Goal: Task Accomplishment & Management: Manage account settings

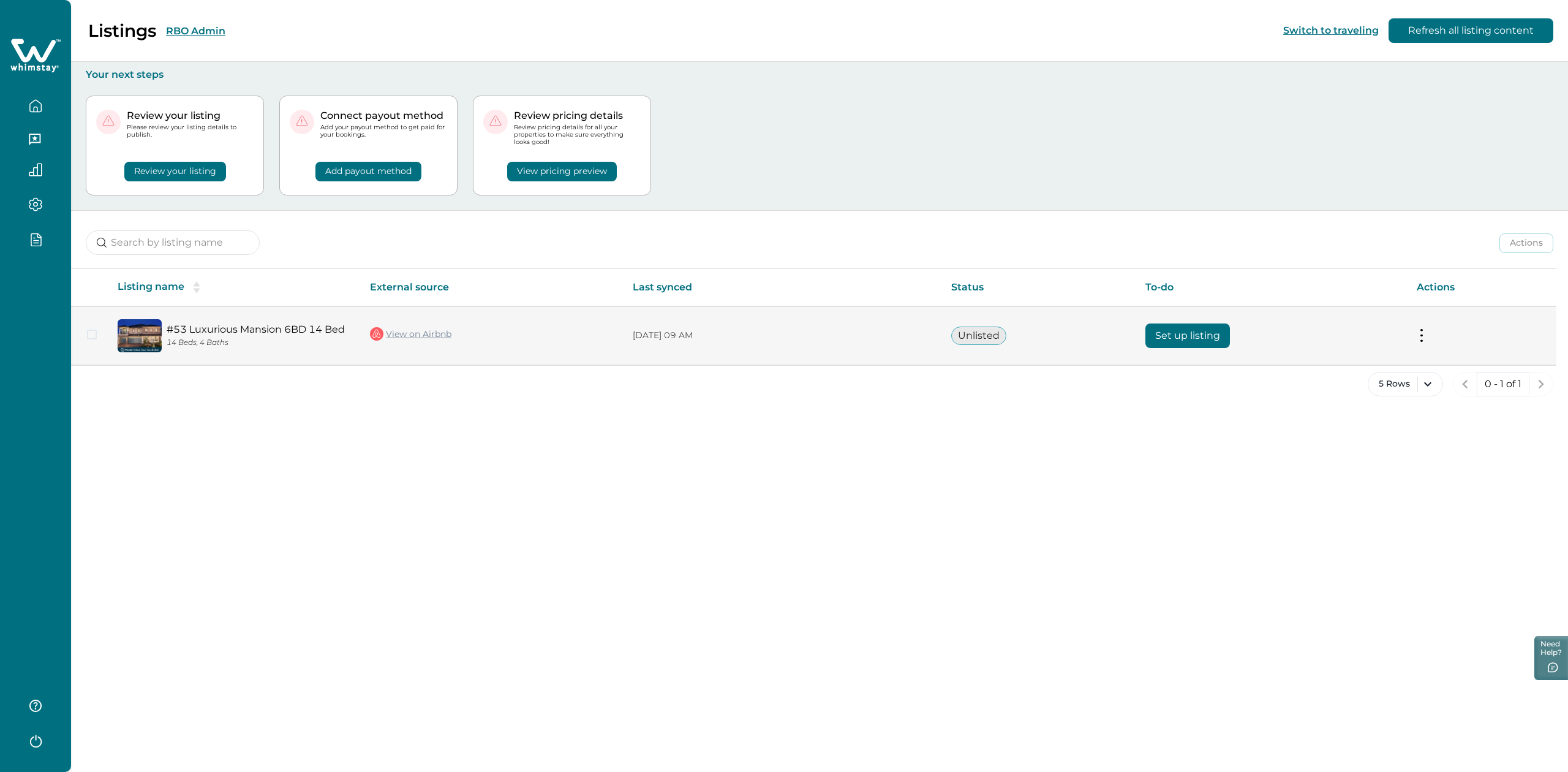
click at [1187, 338] on button "Set up listing" at bounding box center [1187, 335] width 85 height 25
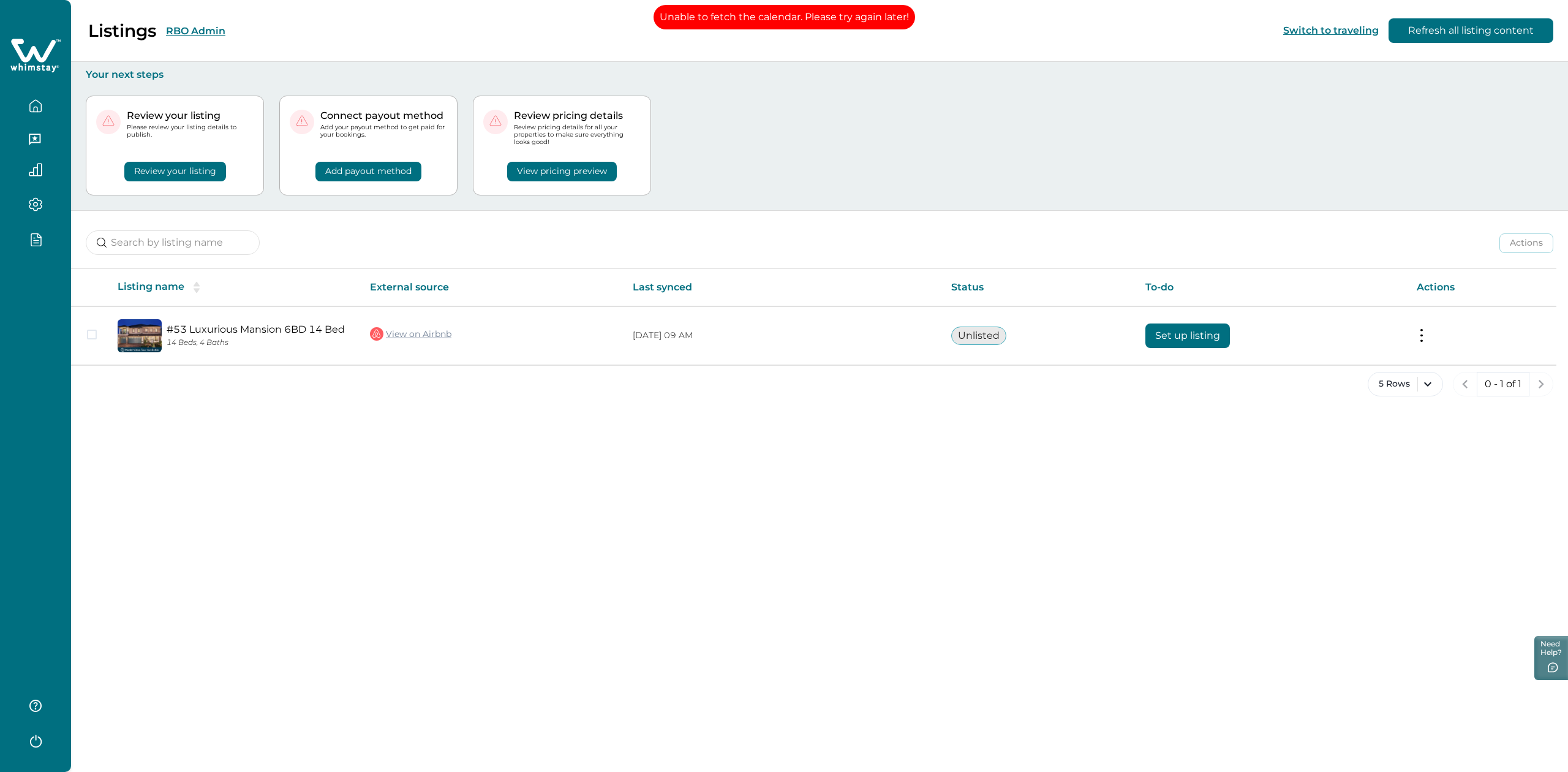
click at [177, 26] on button "RBO Admin" at bounding box center [195, 31] width 59 height 11
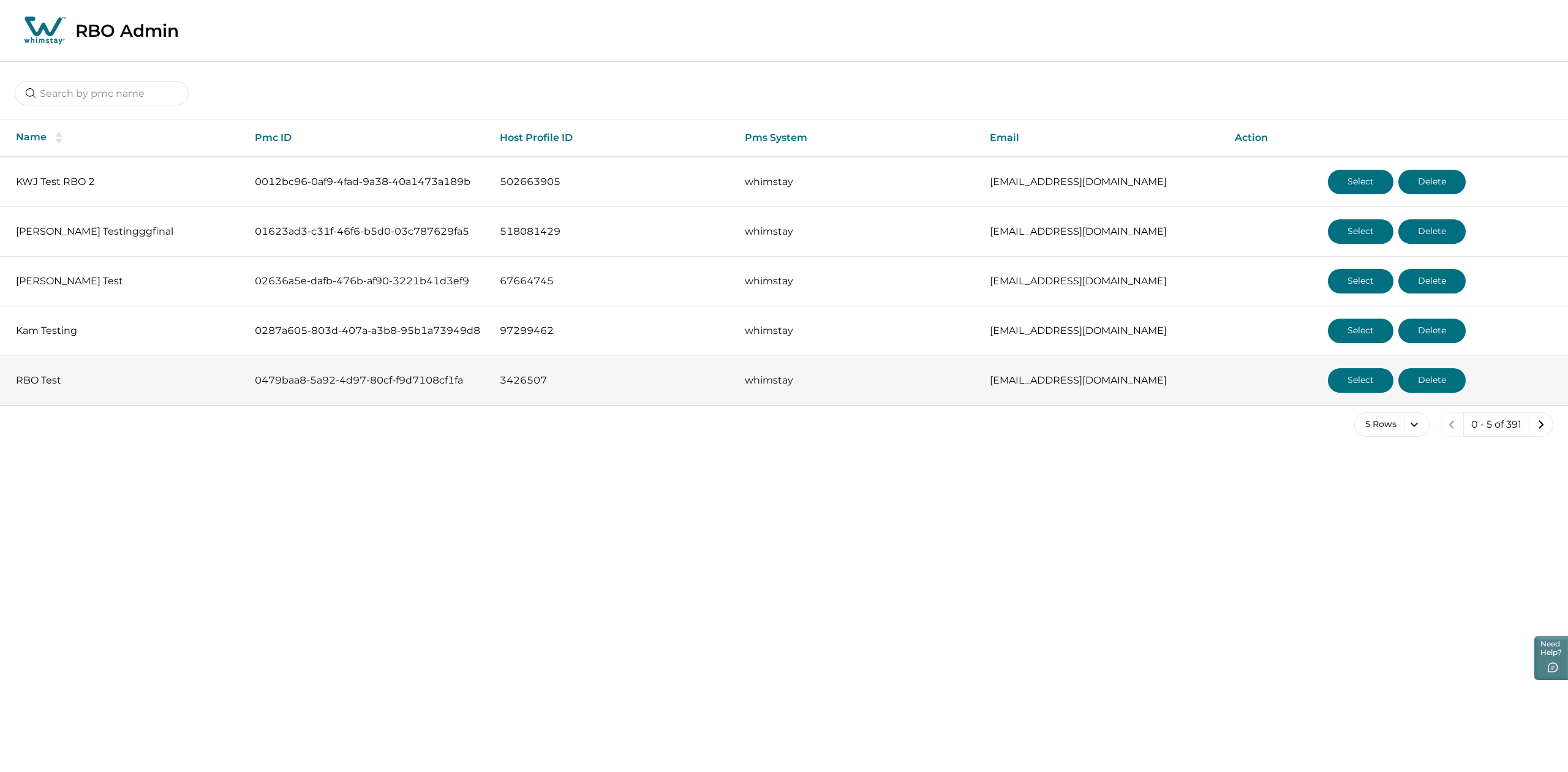
click at [1350, 385] on button "Select" at bounding box center [1361, 380] width 65 height 25
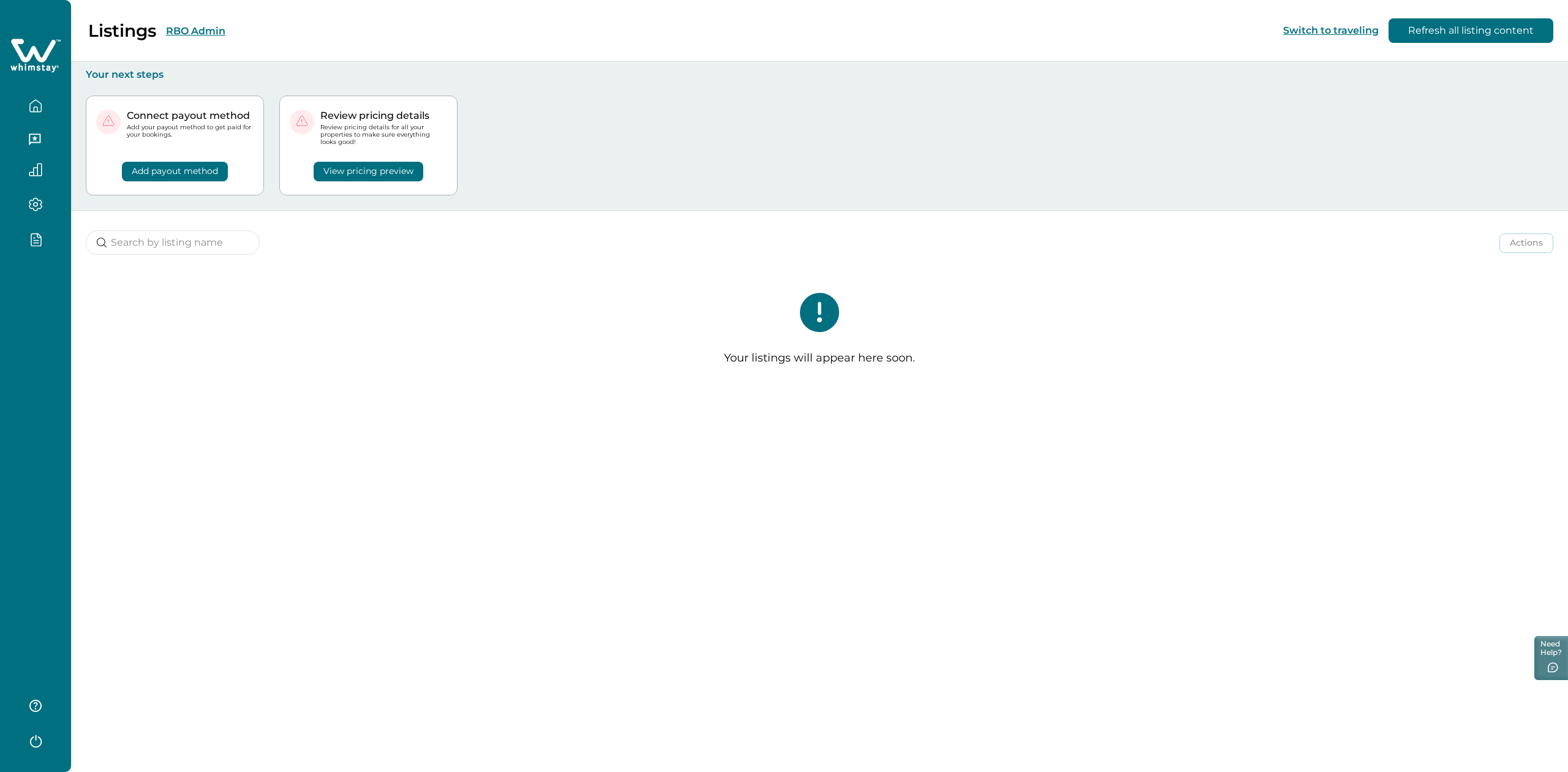
click at [194, 31] on button "RBO Admin" at bounding box center [195, 31] width 59 height 11
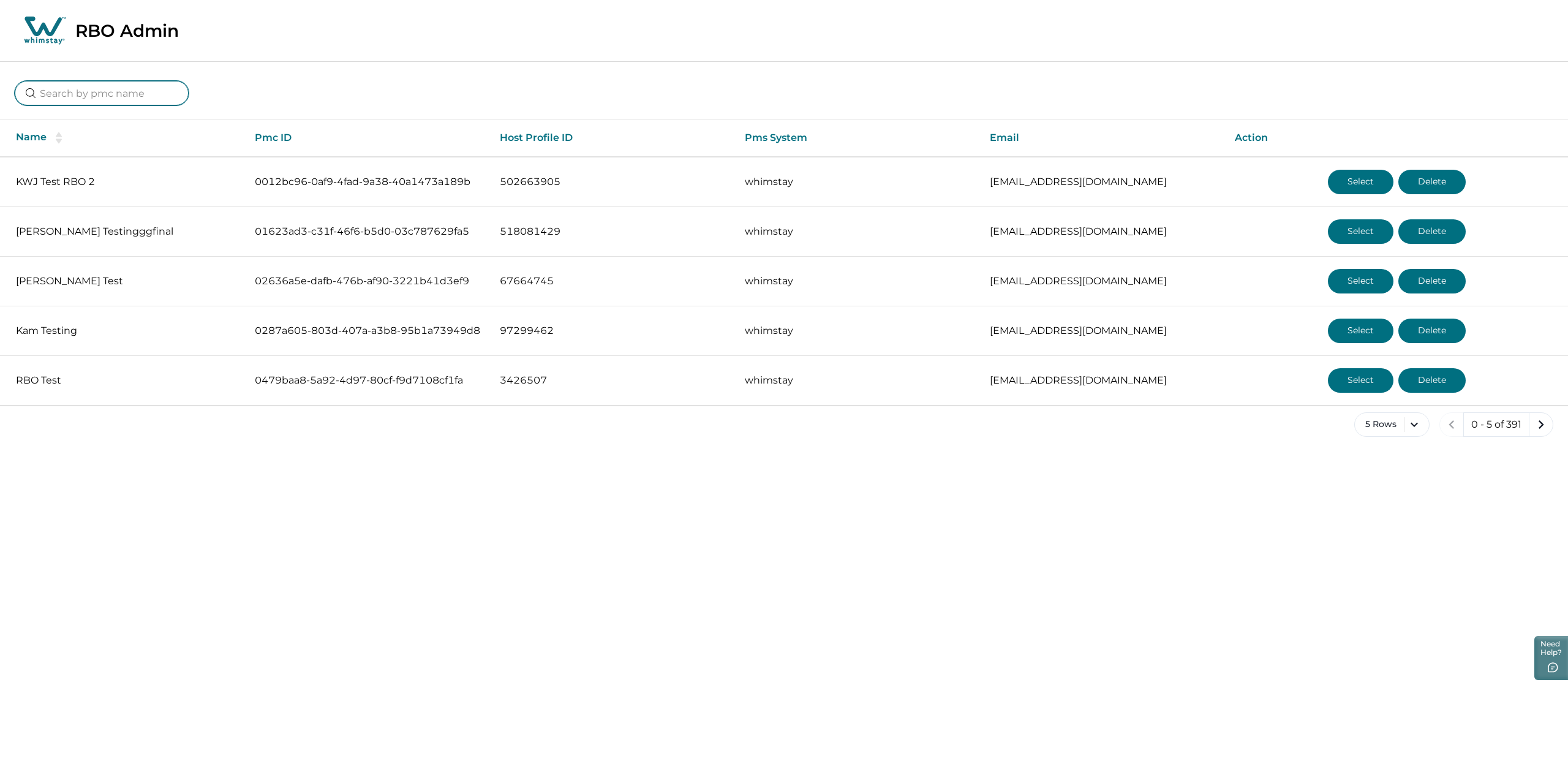
click at [97, 92] on input at bounding box center [101, 93] width 174 height 25
type input "[PERSON_NAME]"
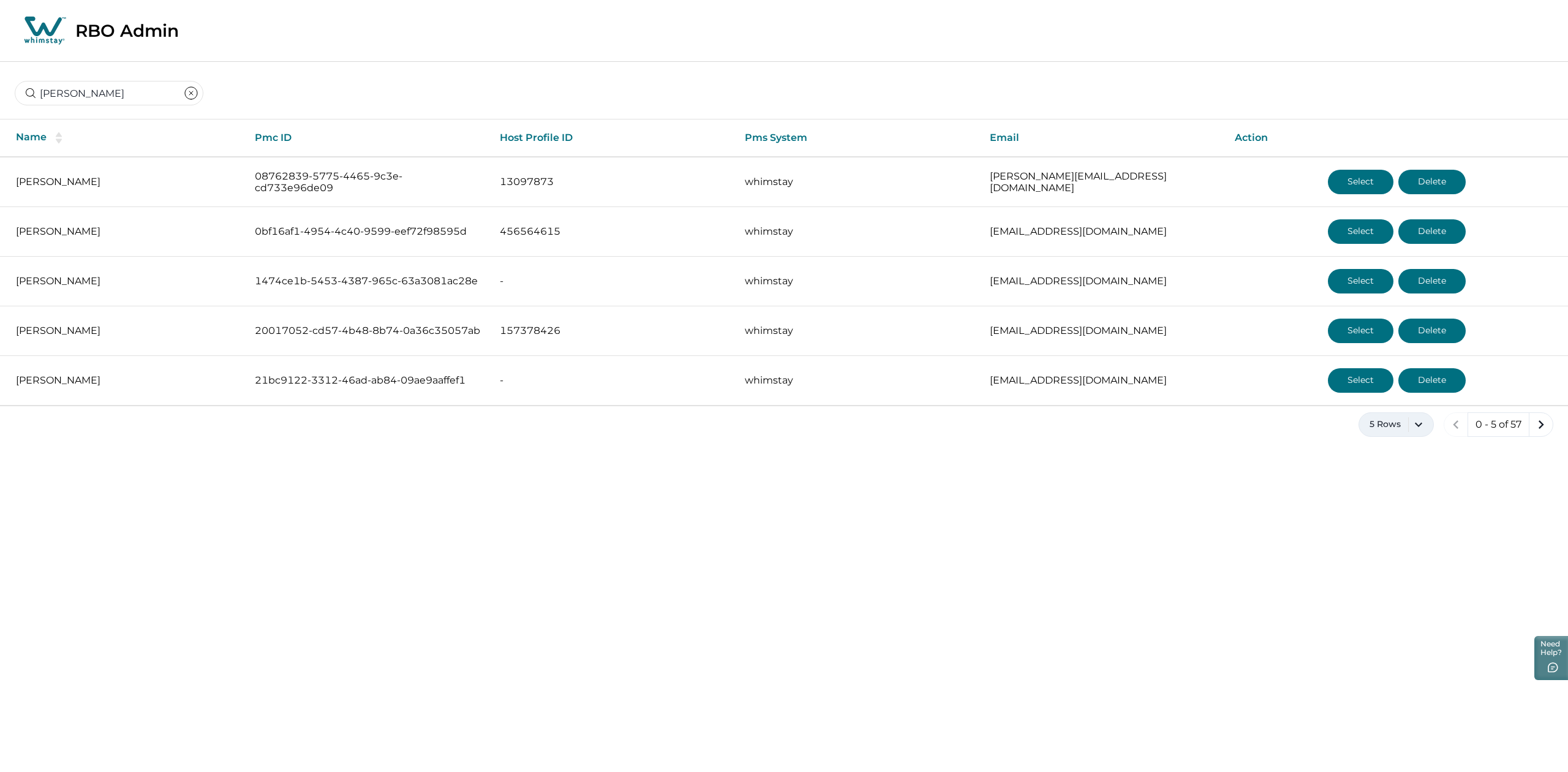
click at [1414, 429] on button "5 Rows" at bounding box center [1396, 424] width 75 height 25
click at [1392, 586] on button "100 Rows" at bounding box center [1395, 583] width 64 height 25
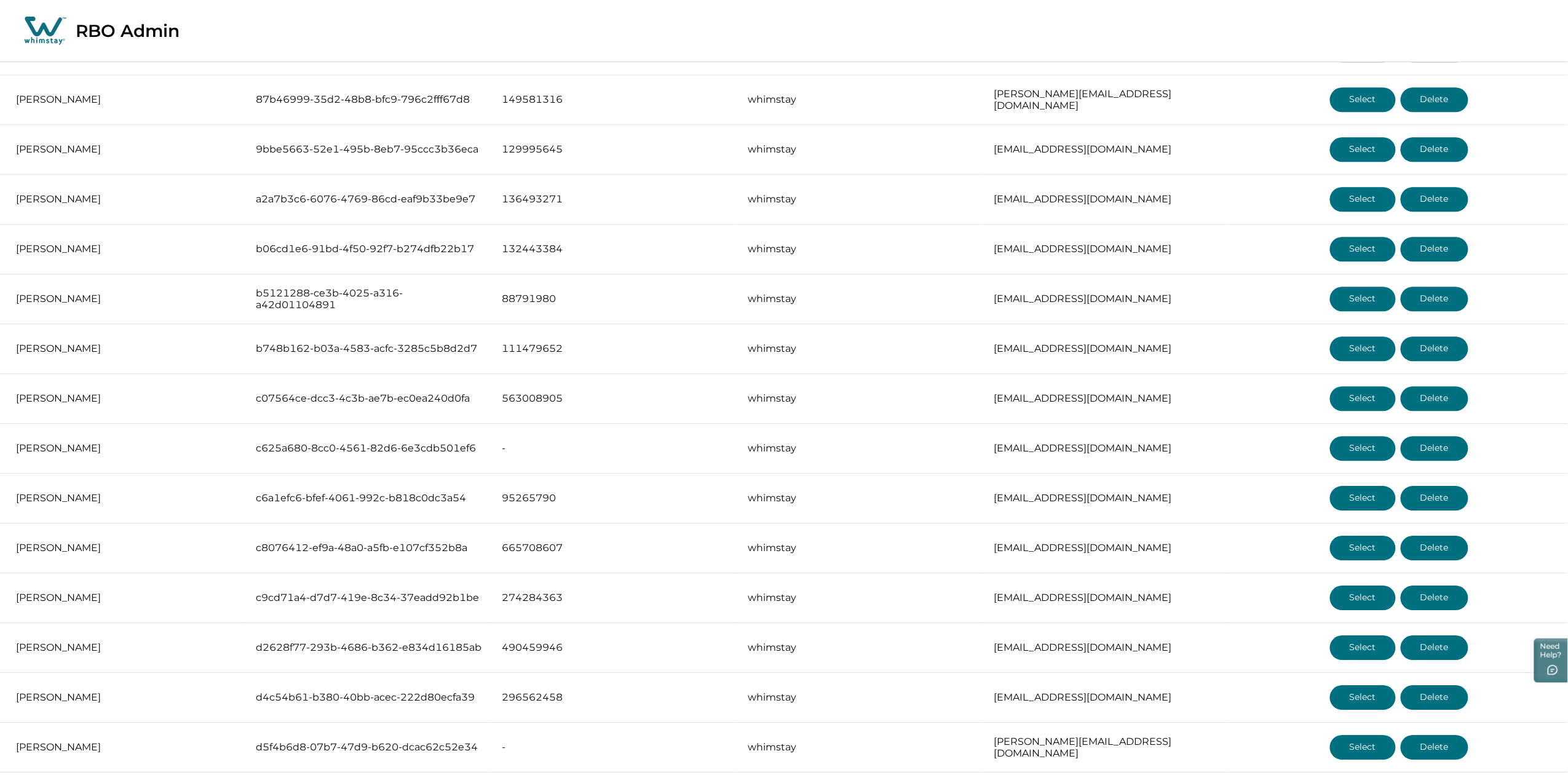
scroll to position [2285, 0]
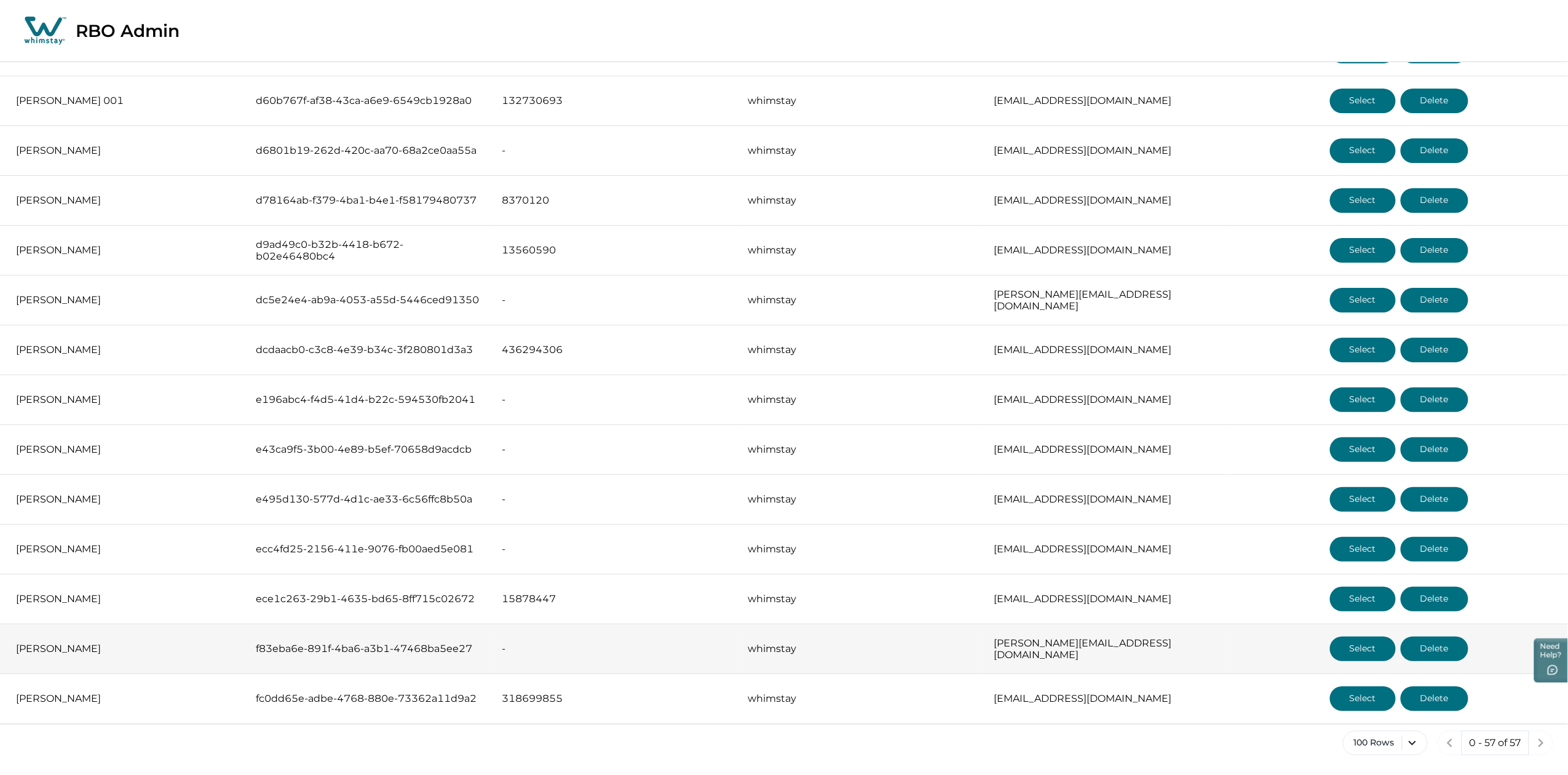
click at [1346, 644] on button "Select" at bounding box center [1363, 649] width 66 height 25
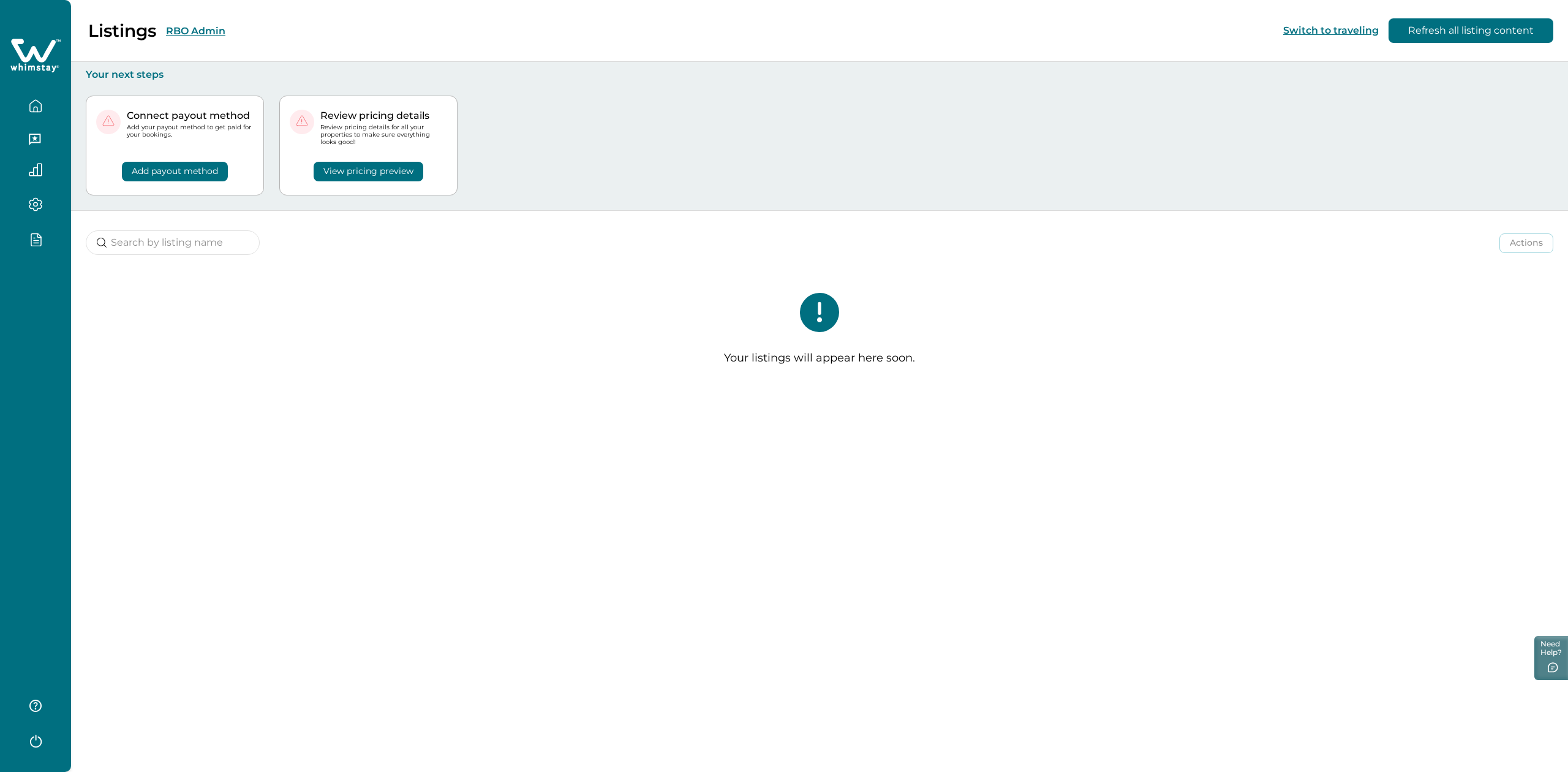
click at [218, 38] on div "Listings RBO Admin" at bounding box center [120, 30] width 211 height 21
click at [212, 38] on div "Listings RBO Admin" at bounding box center [120, 30] width 211 height 21
click at [197, 37] on div "Listings RBO Admin" at bounding box center [120, 30] width 211 height 21
click at [177, 33] on button "RBO Admin" at bounding box center [195, 31] width 59 height 11
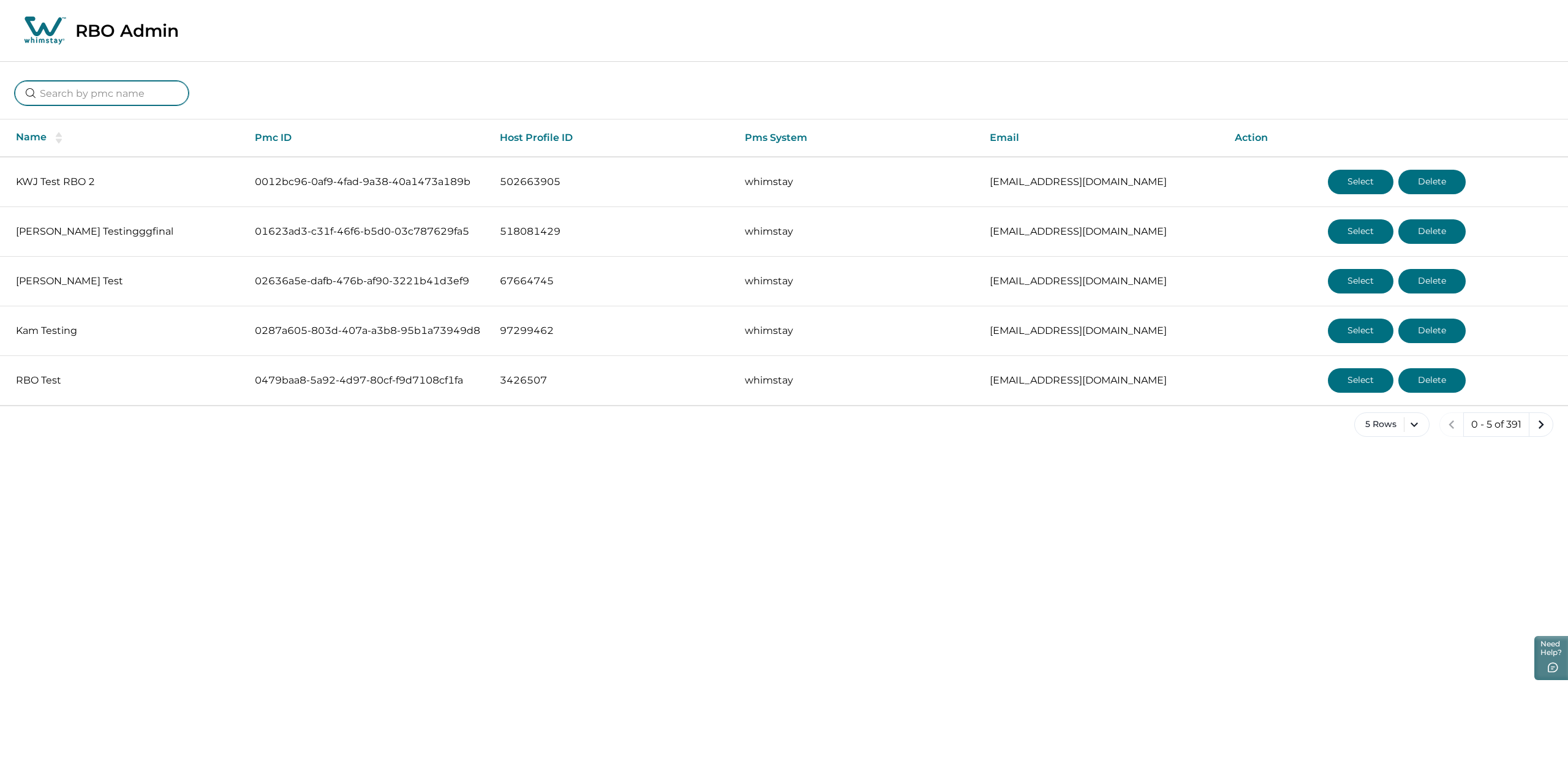
click at [135, 87] on input at bounding box center [101, 93] width 174 height 25
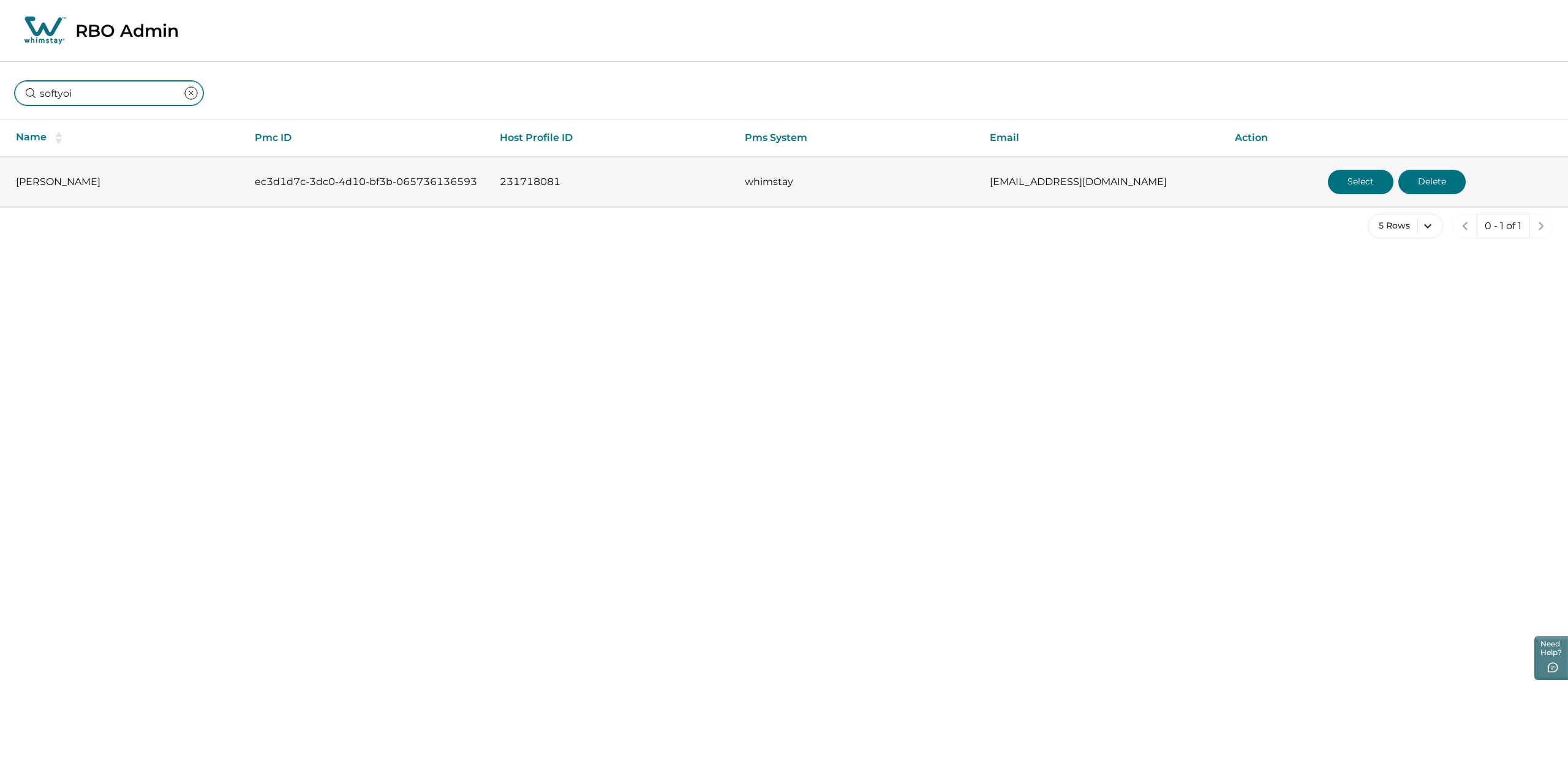
type input "softyoi"
click at [1358, 180] on button "Select" at bounding box center [1361, 182] width 65 height 25
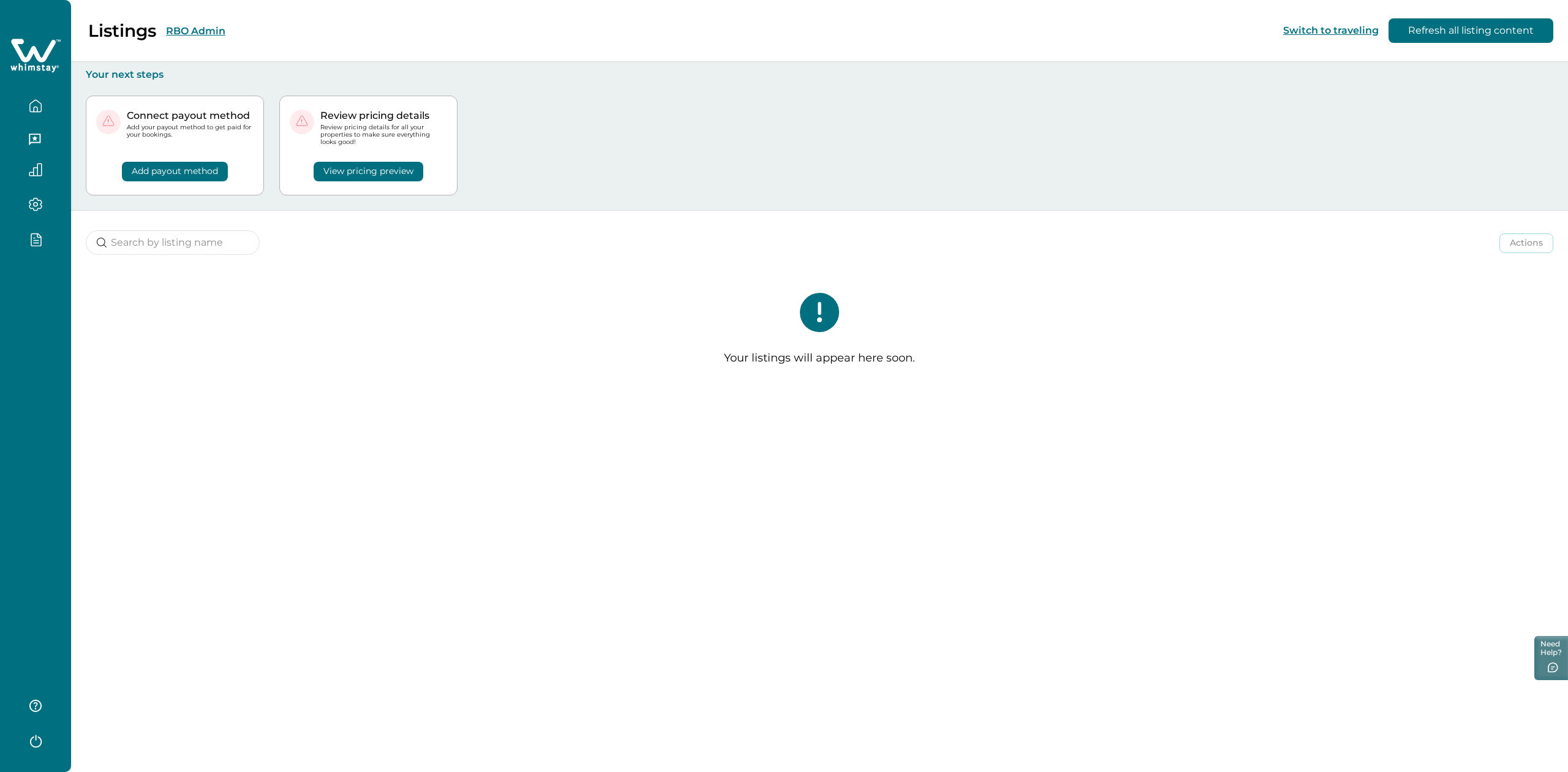
click at [208, 44] on div "Listings RBO Admin Switch to traveling Refresh all listing content" at bounding box center [784, 31] width 1568 height 62
click at [185, 30] on button "RBO Admin" at bounding box center [195, 31] width 59 height 11
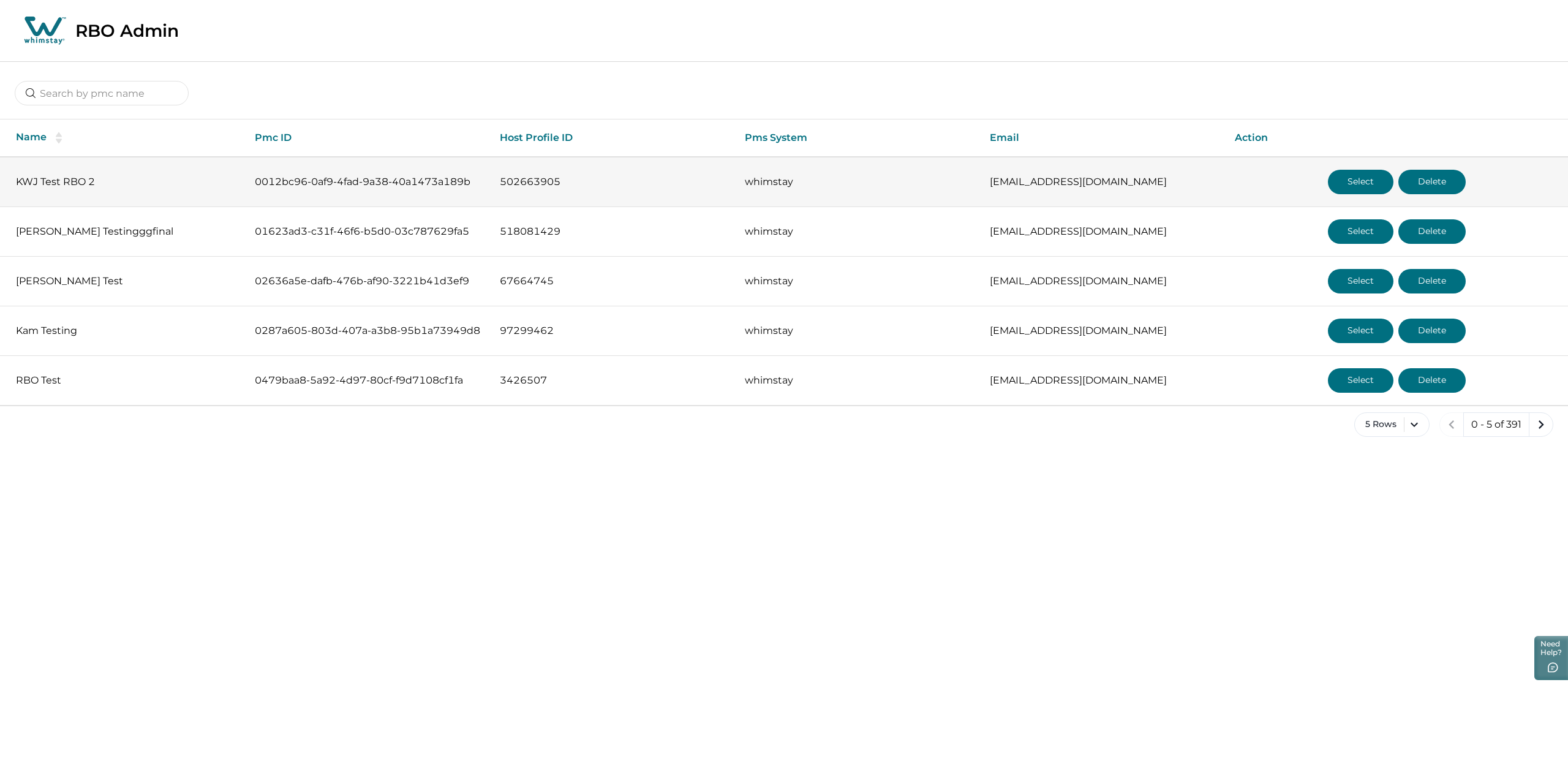
click at [1377, 183] on button "Select" at bounding box center [1361, 182] width 65 height 25
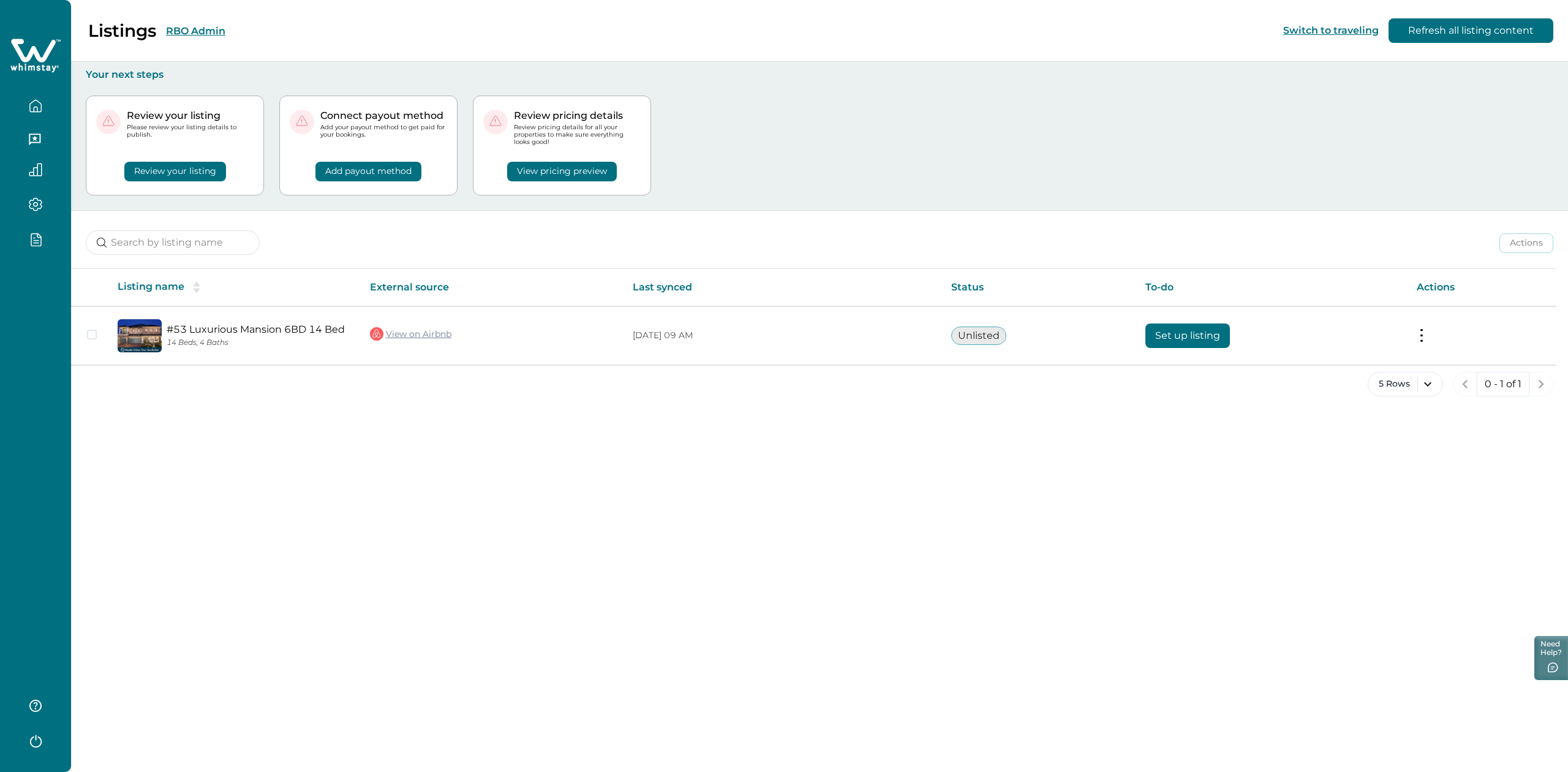
click at [196, 39] on div "Listings RBO Admin" at bounding box center [120, 30] width 211 height 21
click at [209, 27] on button "RBO Admin" at bounding box center [195, 31] width 59 height 11
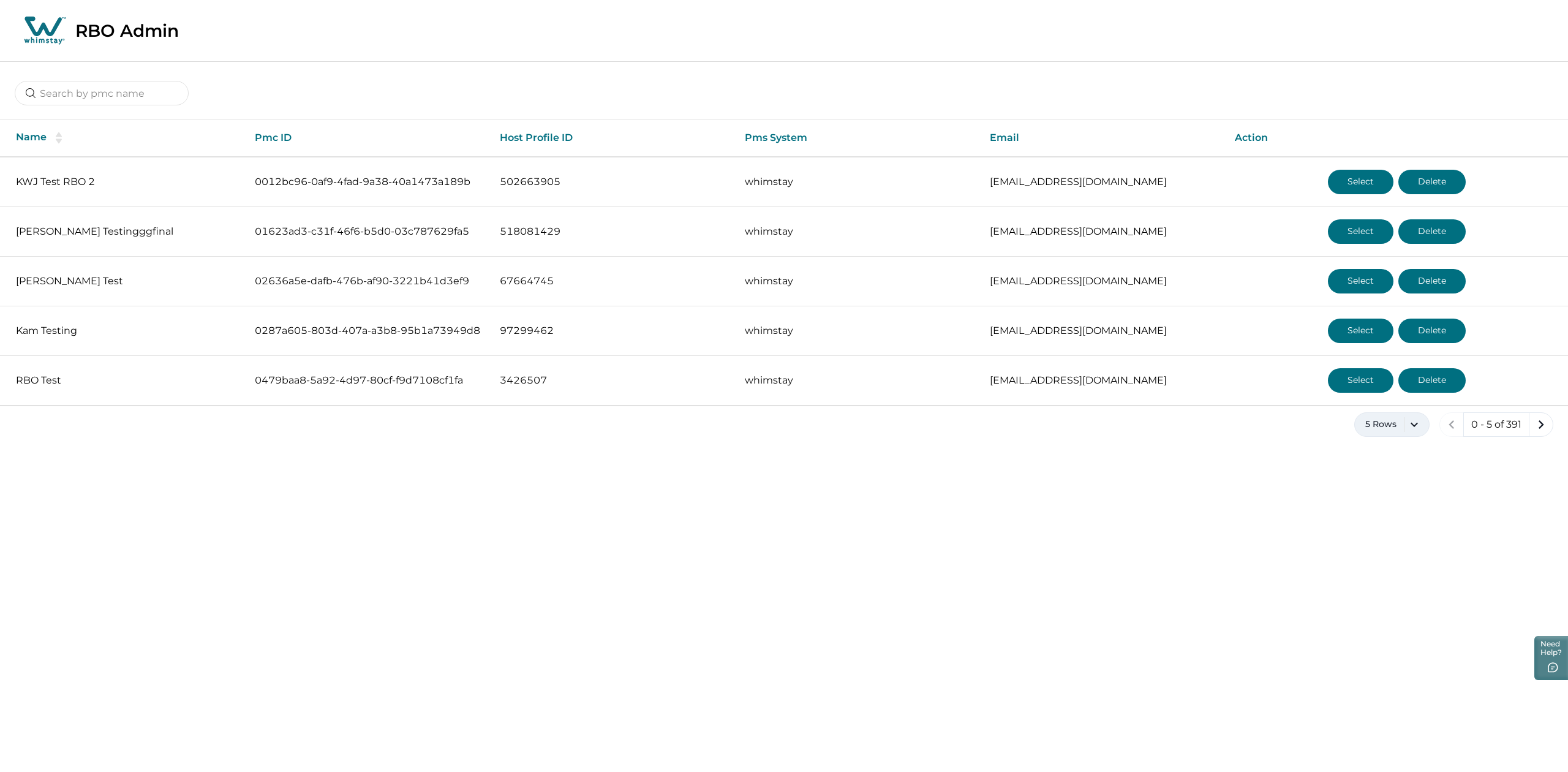
click at [1422, 422] on button "5 Rows" at bounding box center [1391, 424] width 75 height 25
click at [1383, 585] on button "100 Rows" at bounding box center [1391, 583] width 64 height 25
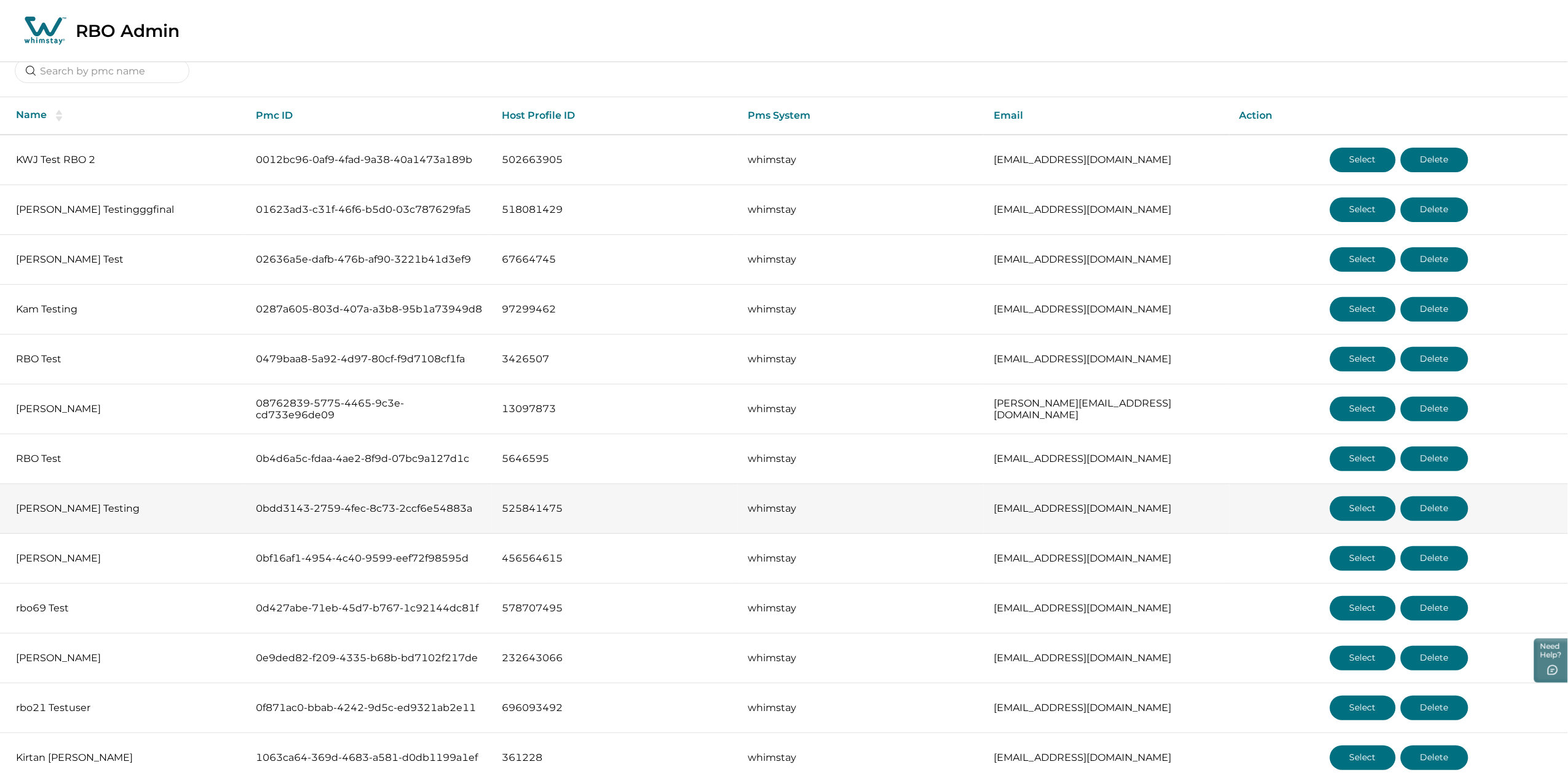
scroll to position [23, 0]
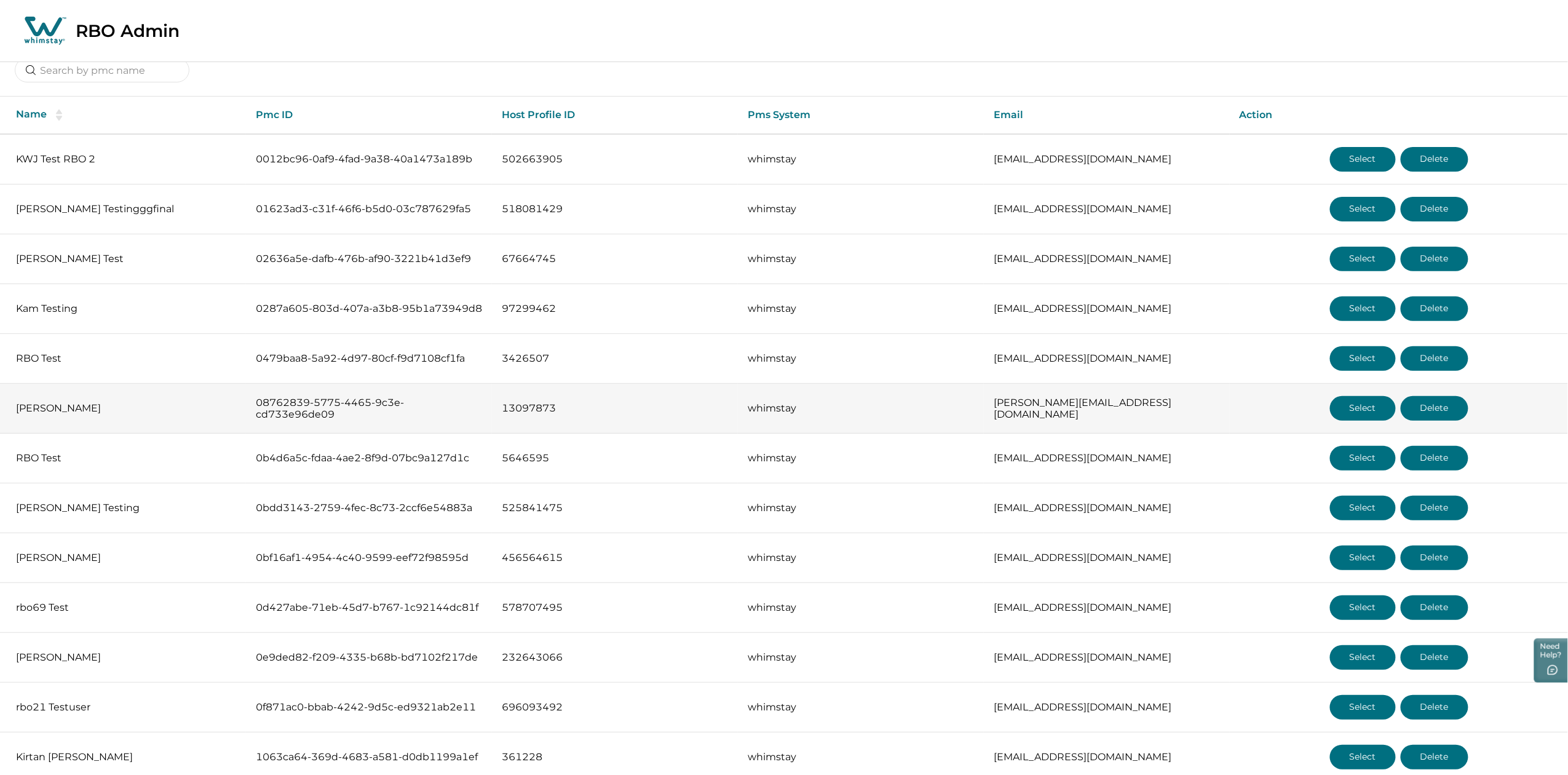
click at [1351, 392] on td "Select Delete" at bounding box center [1399, 408] width 338 height 50
click at [1370, 409] on button "Select" at bounding box center [1363, 408] width 66 height 25
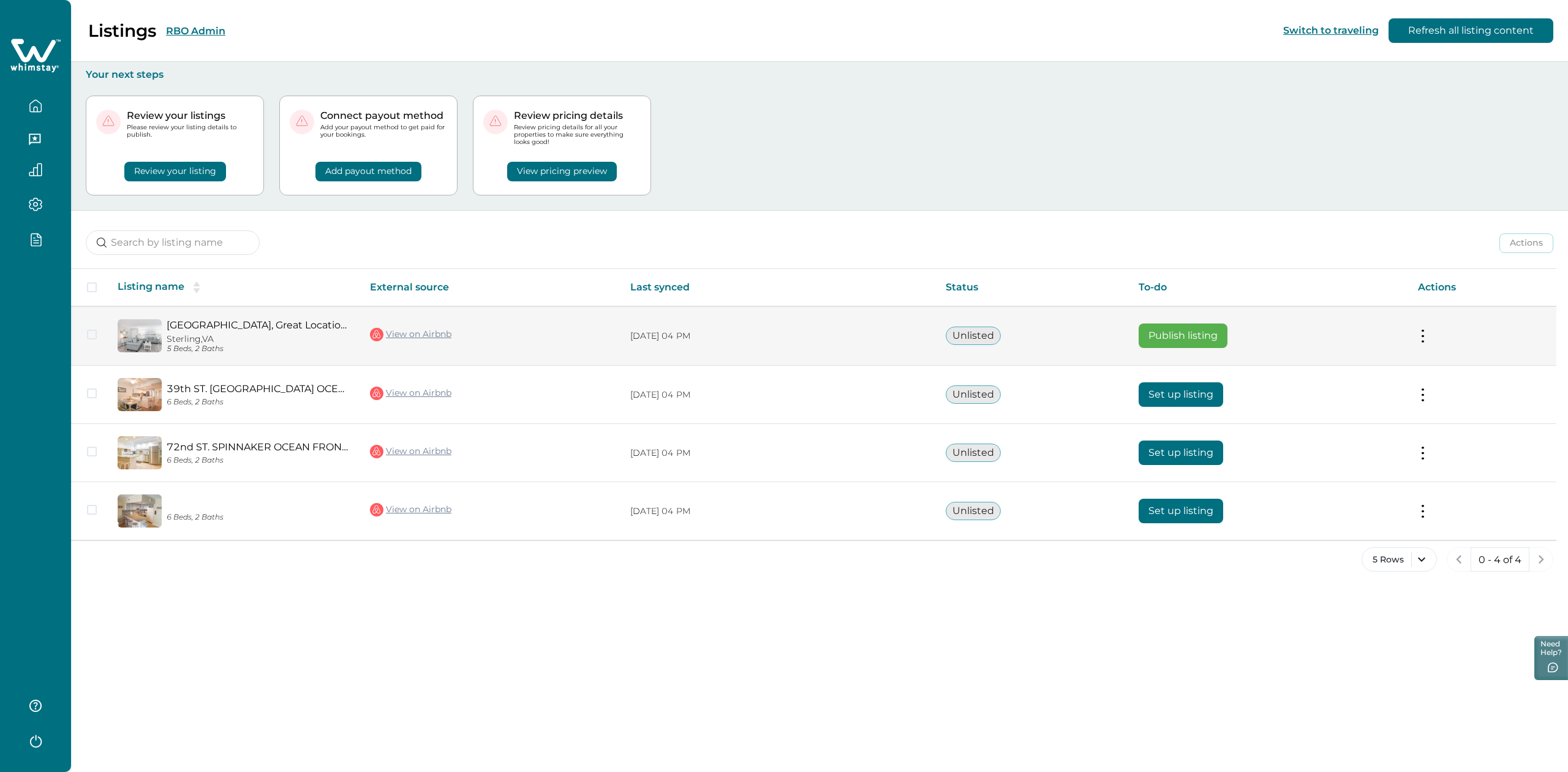
click at [1218, 339] on button "Publish listing" at bounding box center [1183, 335] width 89 height 25
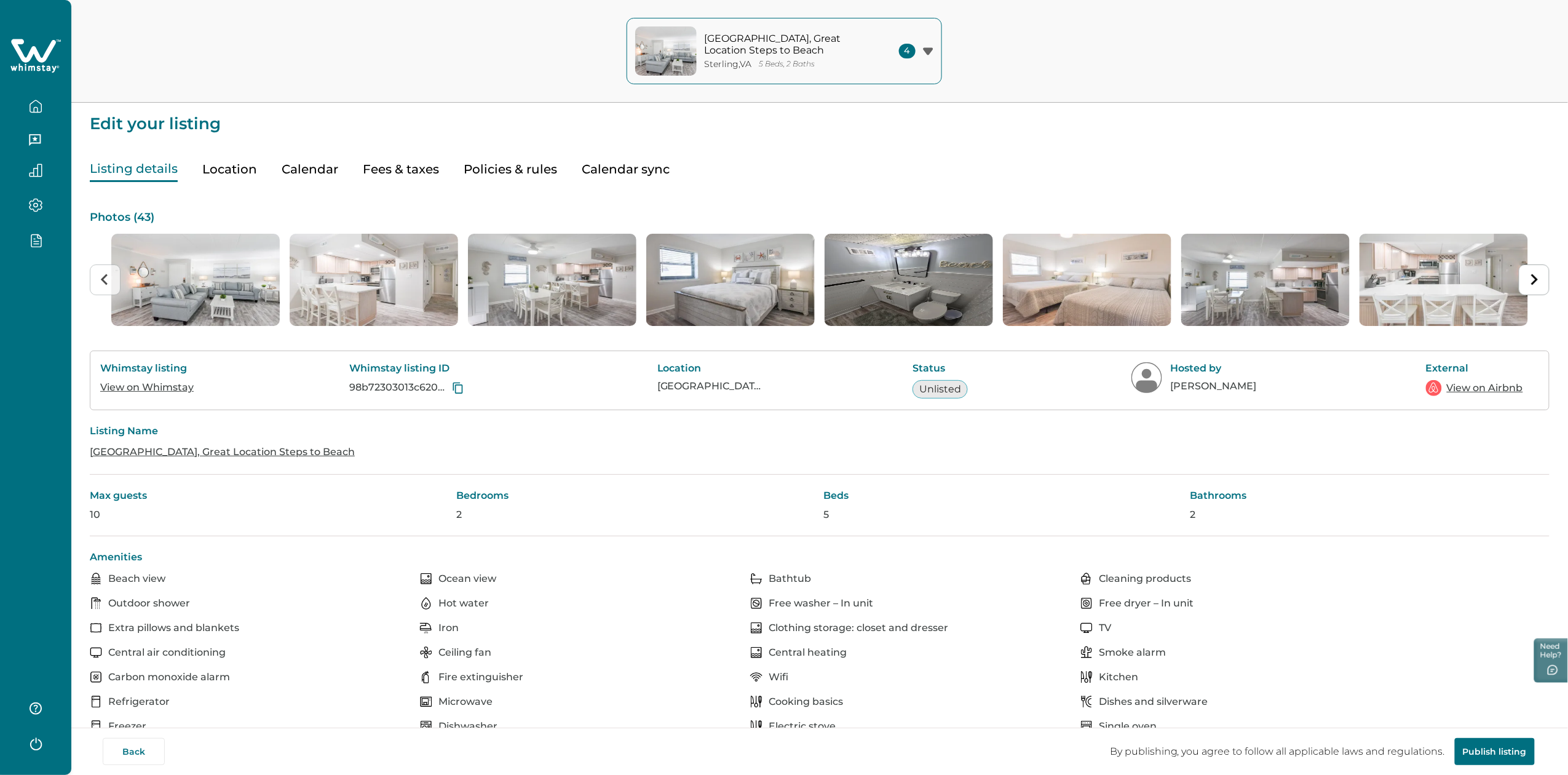
type input "0"
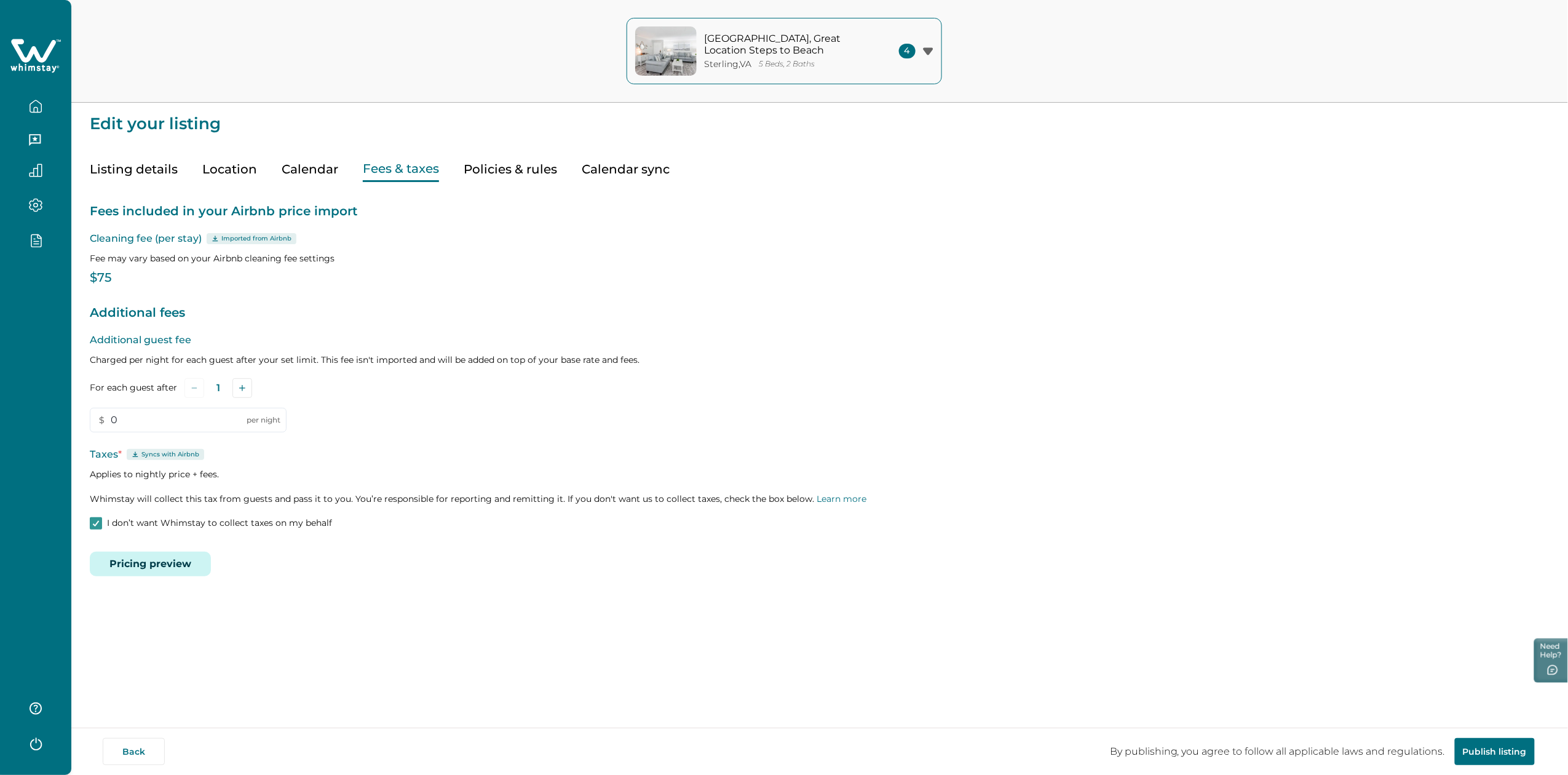
click at [377, 165] on button "Fees & taxes" at bounding box center [401, 169] width 76 height 25
click at [153, 559] on button "Pricing preview" at bounding box center [150, 564] width 121 height 25
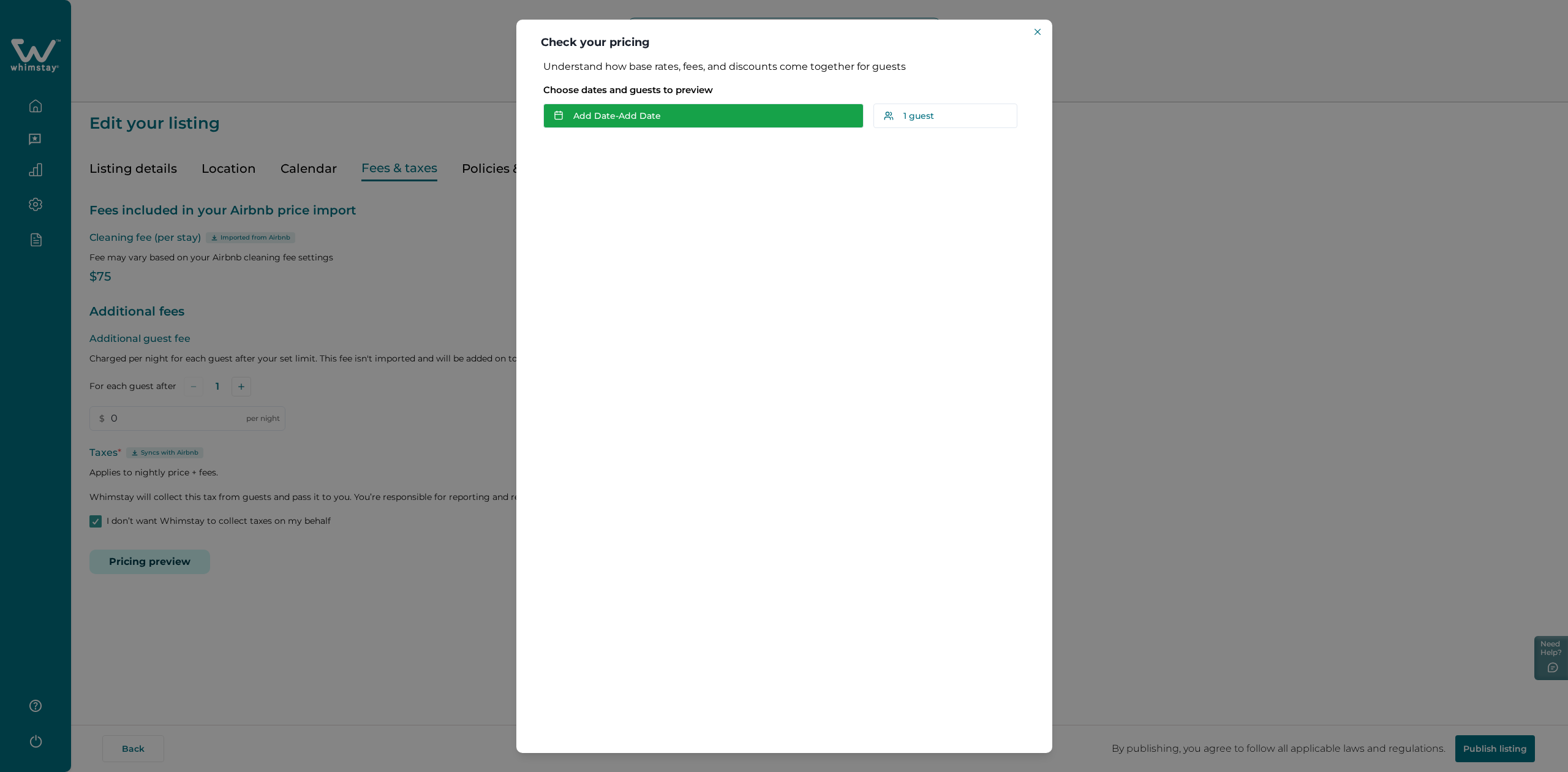
click at [618, 110] on button "Add Date - Add Date" at bounding box center [703, 115] width 321 height 25
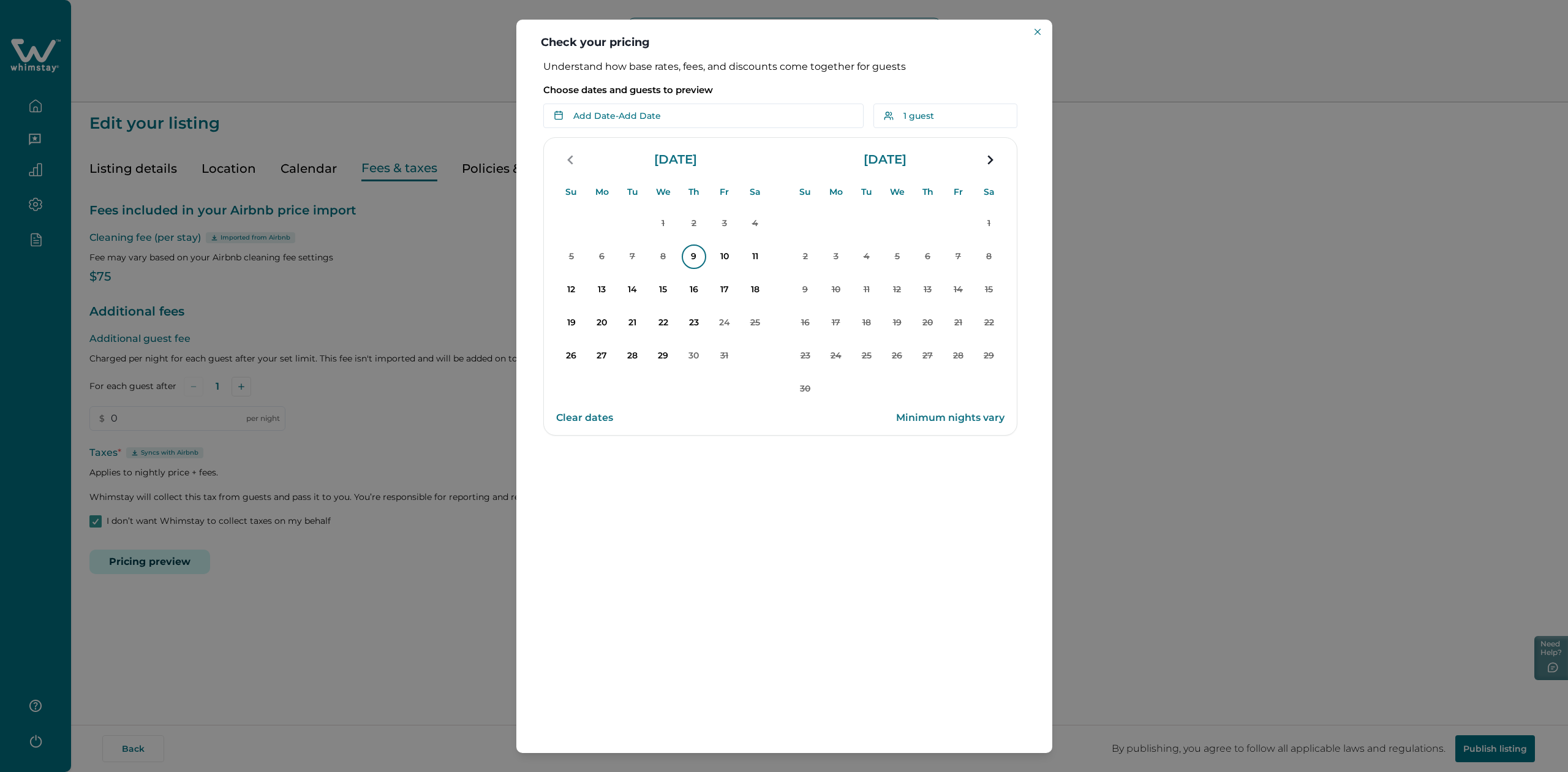
click at [698, 258] on p "9" at bounding box center [694, 257] width 25 height 25
click at [756, 256] on p "11" at bounding box center [755, 257] width 25 height 25
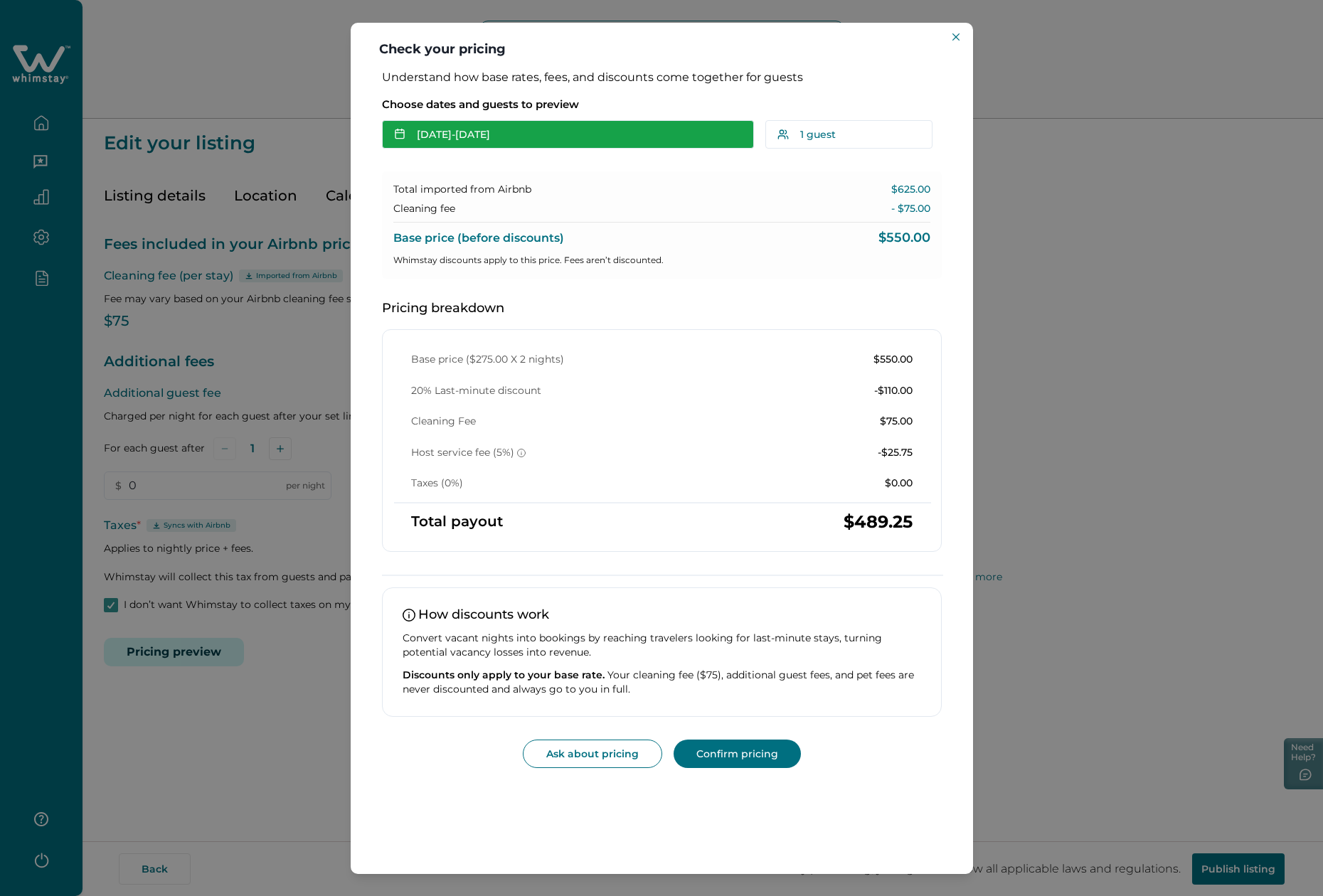
click at [539, 132] on button "[DATE] - [DATE]" at bounding box center [567, 134] width 372 height 29
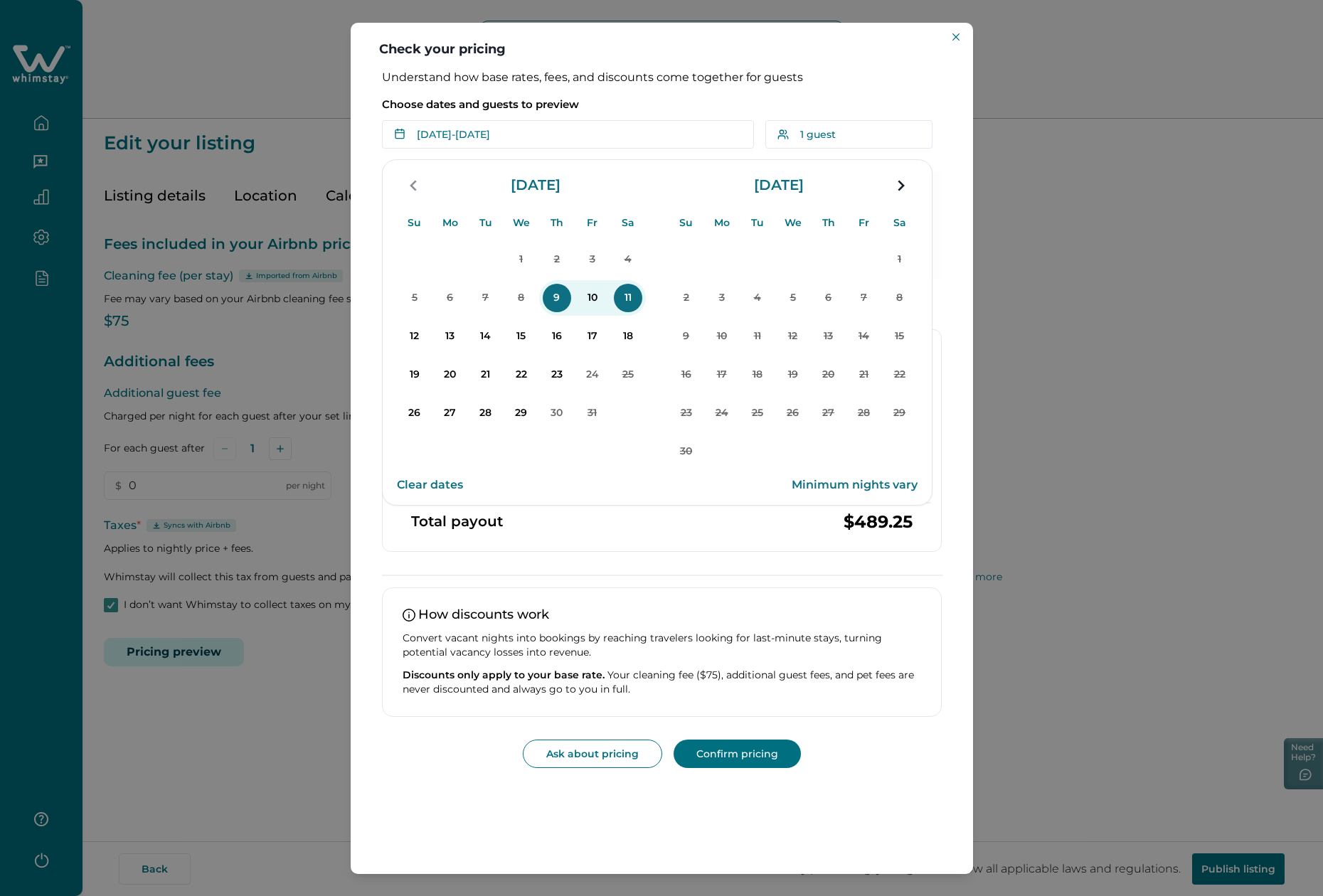
click at [436, 481] on button "Clear dates" at bounding box center [430, 484] width 66 height 29
click at [549, 293] on p "9" at bounding box center [557, 298] width 29 height 29
click at [630, 297] on p "11" at bounding box center [628, 298] width 29 height 29
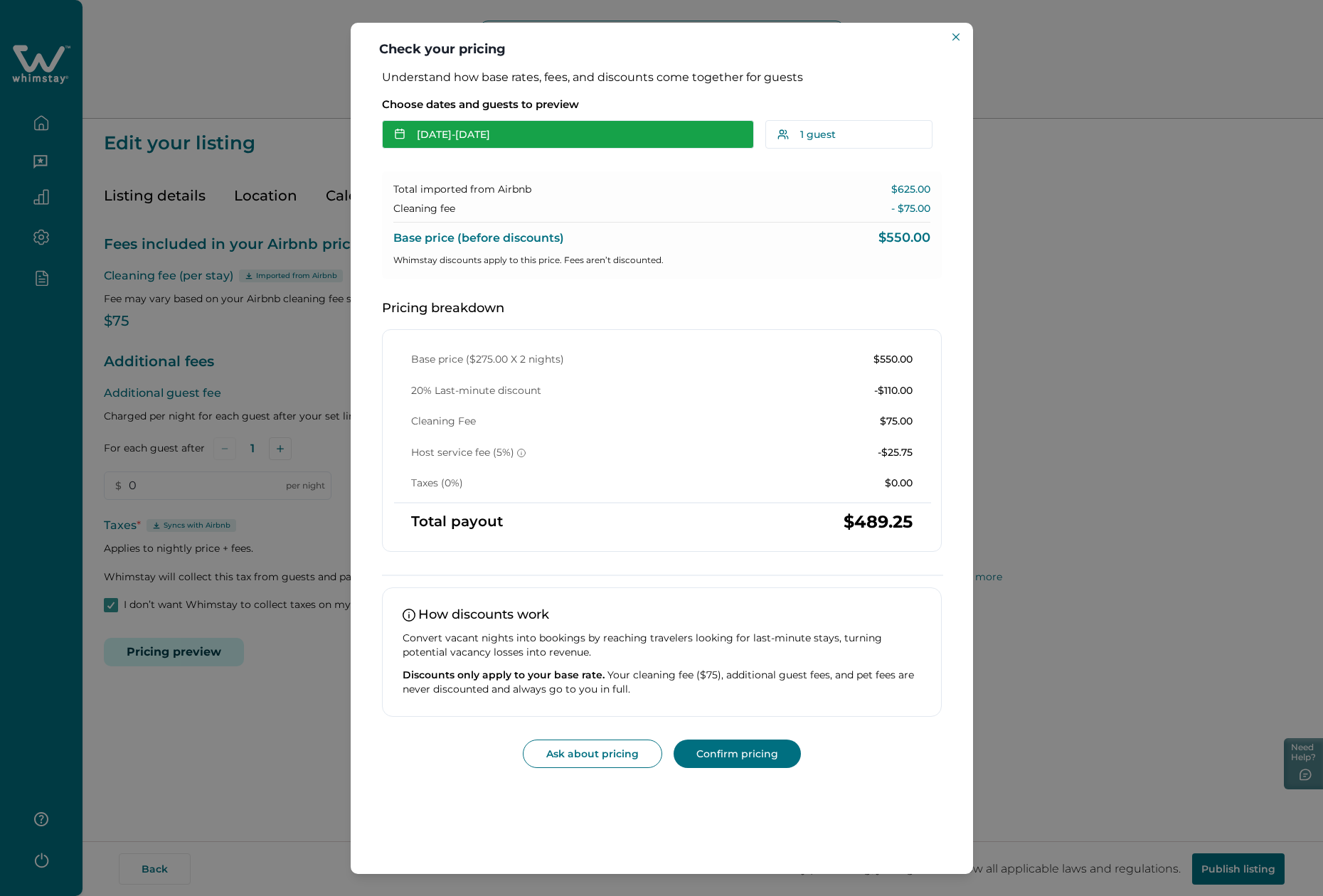
click at [521, 135] on button "[DATE] - [DATE]" at bounding box center [567, 134] width 372 height 29
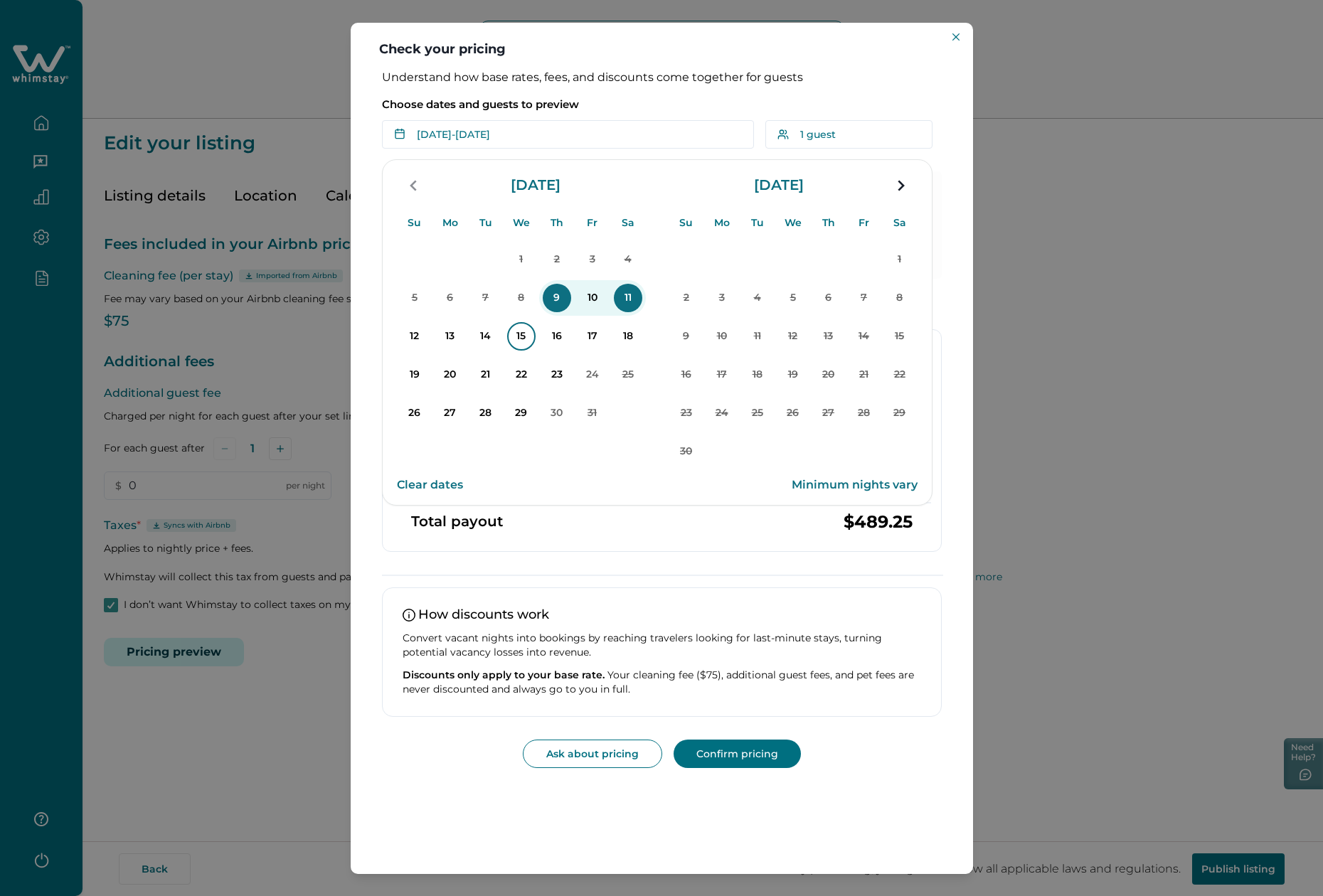
click at [519, 342] on p "15" at bounding box center [521, 336] width 29 height 29
click at [629, 341] on p "18" at bounding box center [628, 336] width 29 height 29
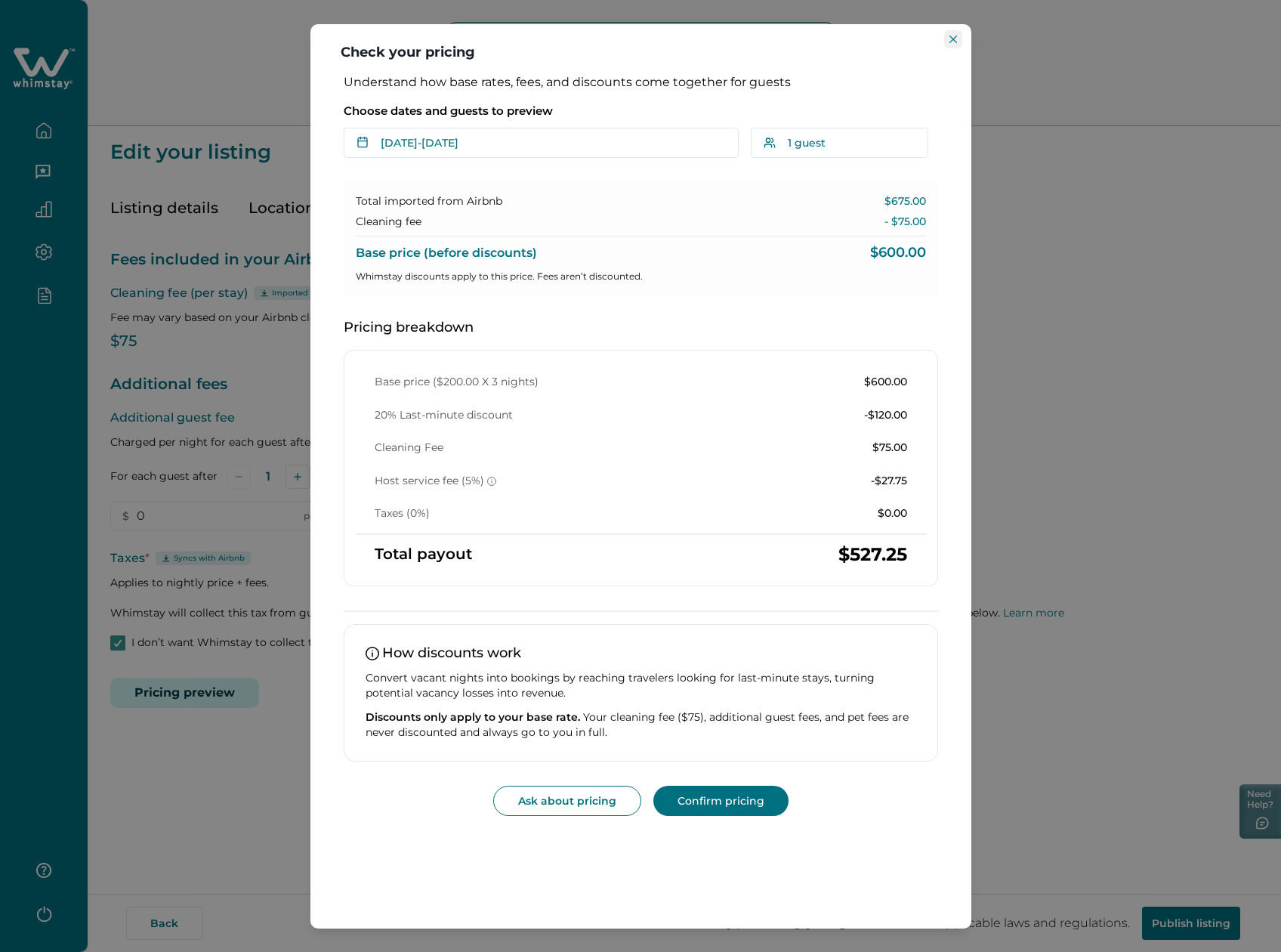
click at [955, 33] on button "Close" at bounding box center [954, 39] width 18 height 18
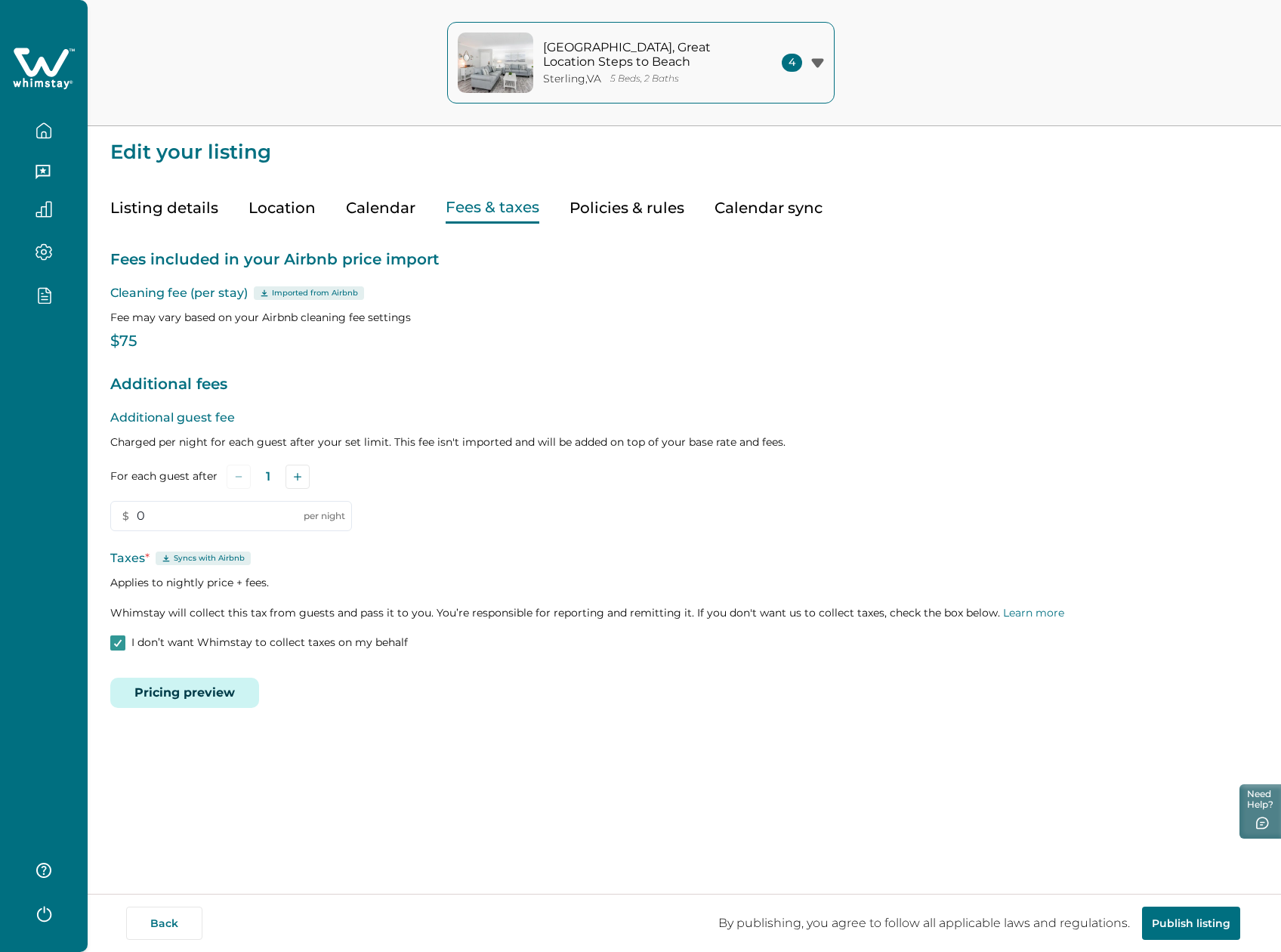
click at [145, 196] on button "Listing details" at bounding box center [164, 208] width 108 height 31
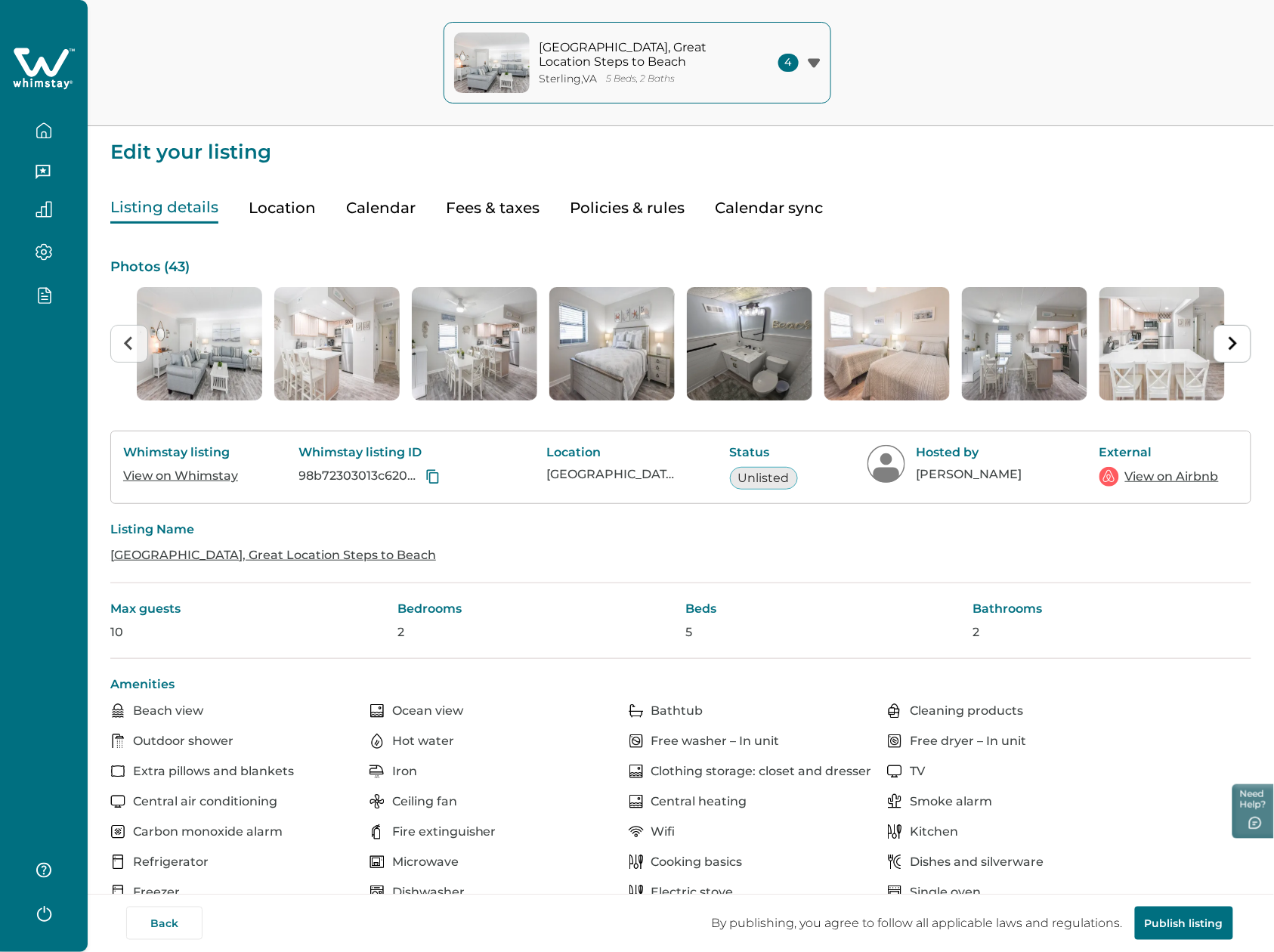
click at [153, 478] on link "View on Whimstay" at bounding box center [181, 475] width 115 height 14
click at [505, 209] on button "Fees & taxes" at bounding box center [493, 208] width 94 height 31
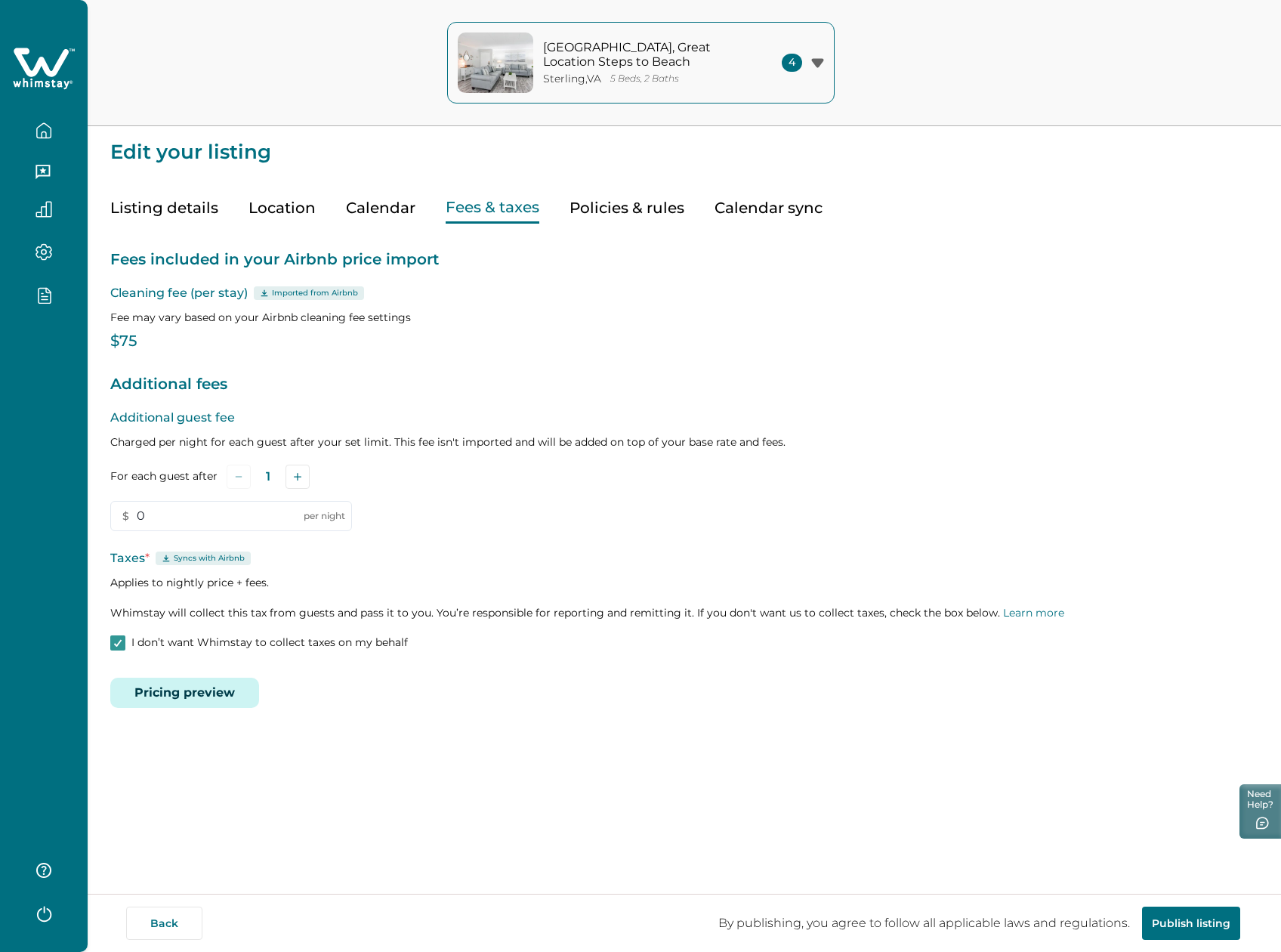
click at [197, 687] on button "Pricing preview" at bounding box center [184, 692] width 149 height 30
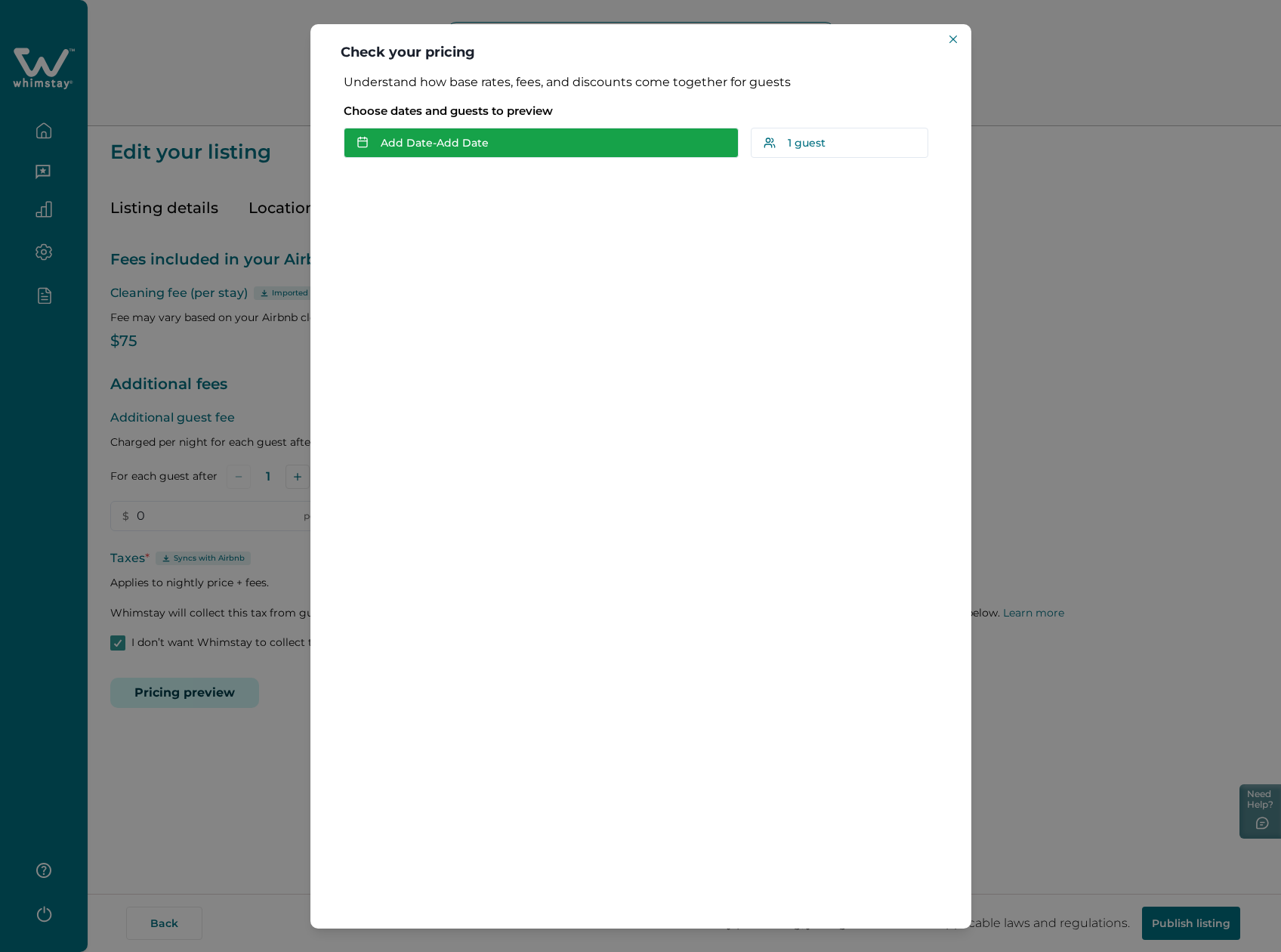
click at [400, 137] on button "Add Date - Add Date" at bounding box center [541, 142] width 395 height 30
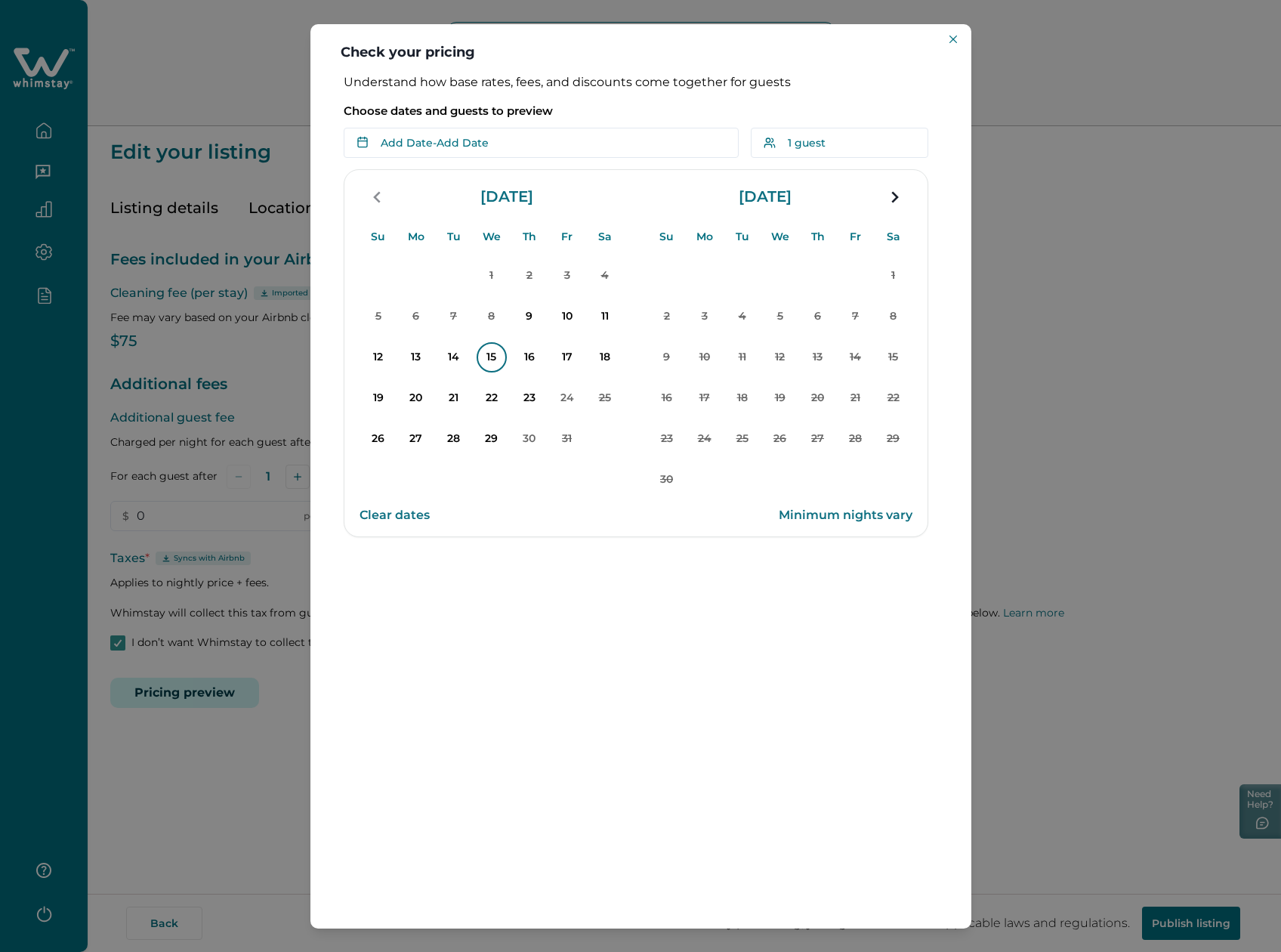
click at [482, 358] on p "15" at bounding box center [492, 357] width 30 height 30
click at [599, 361] on p "18" at bounding box center [605, 357] width 30 height 30
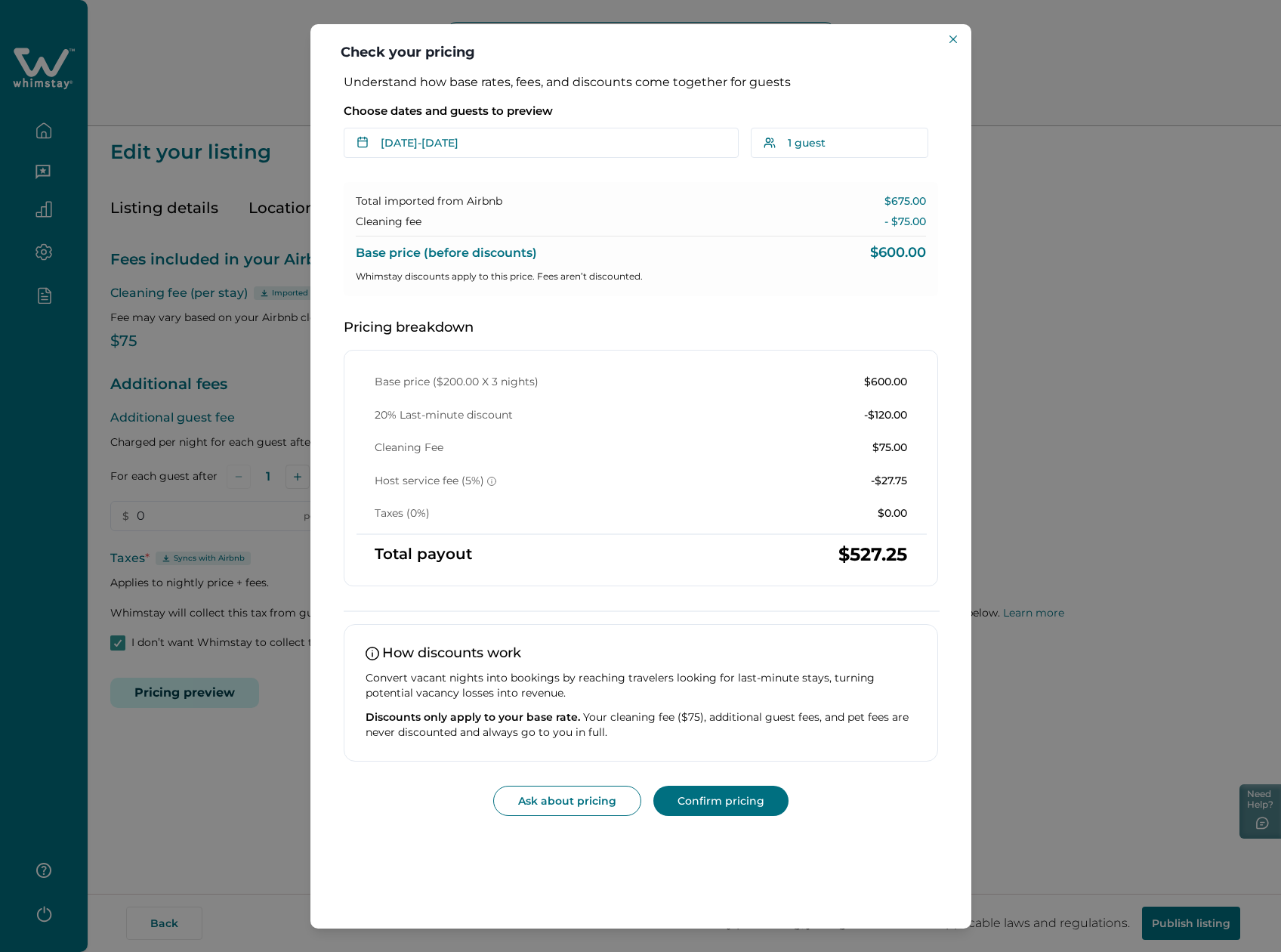
click at [1050, 511] on div "Check your pricing Understand how base rates, fees, and discounts come together…" at bounding box center [640, 476] width 1281 height 952
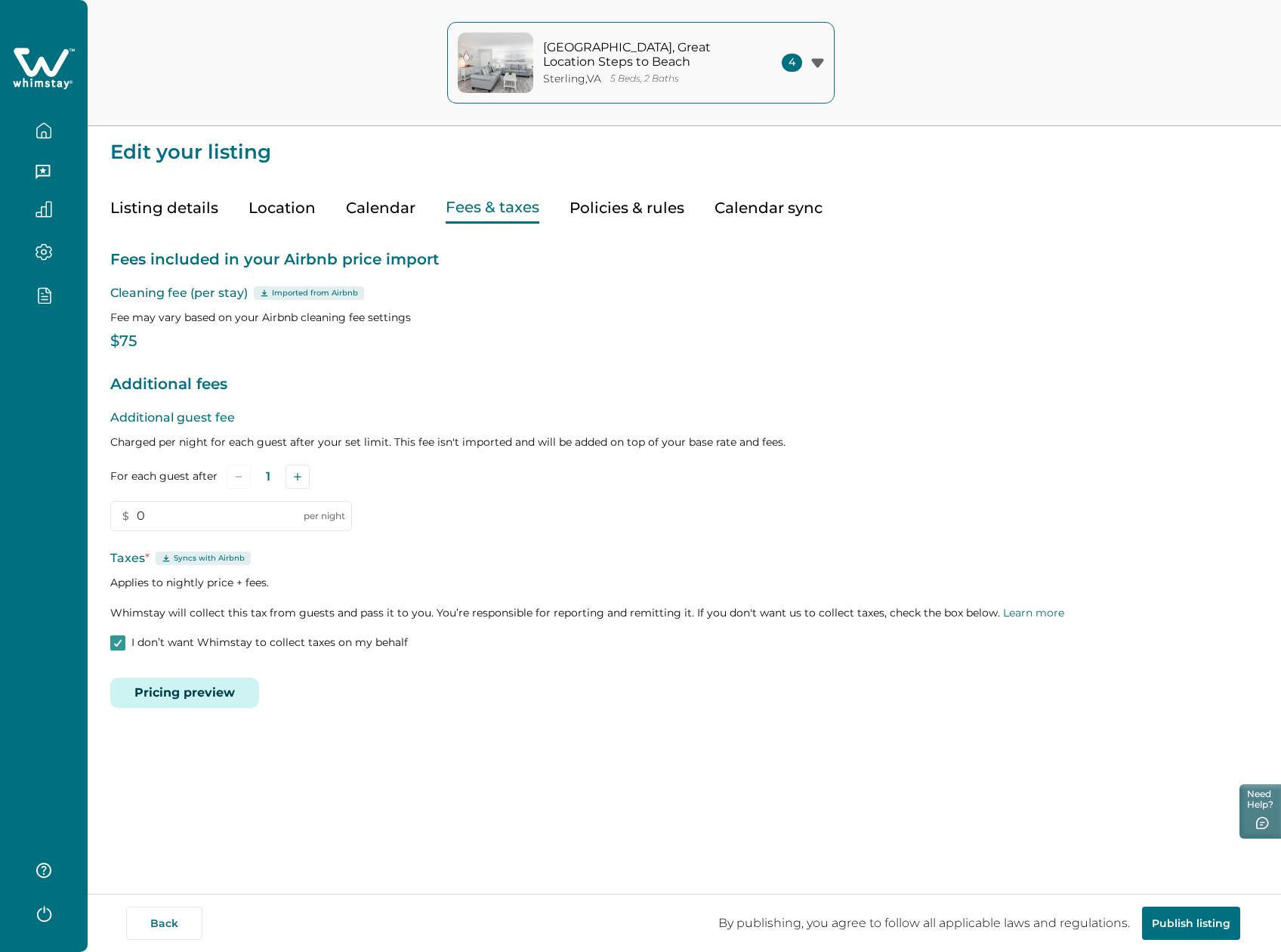
click at [1176, 916] on button "Publish listing" at bounding box center [1191, 923] width 98 height 33
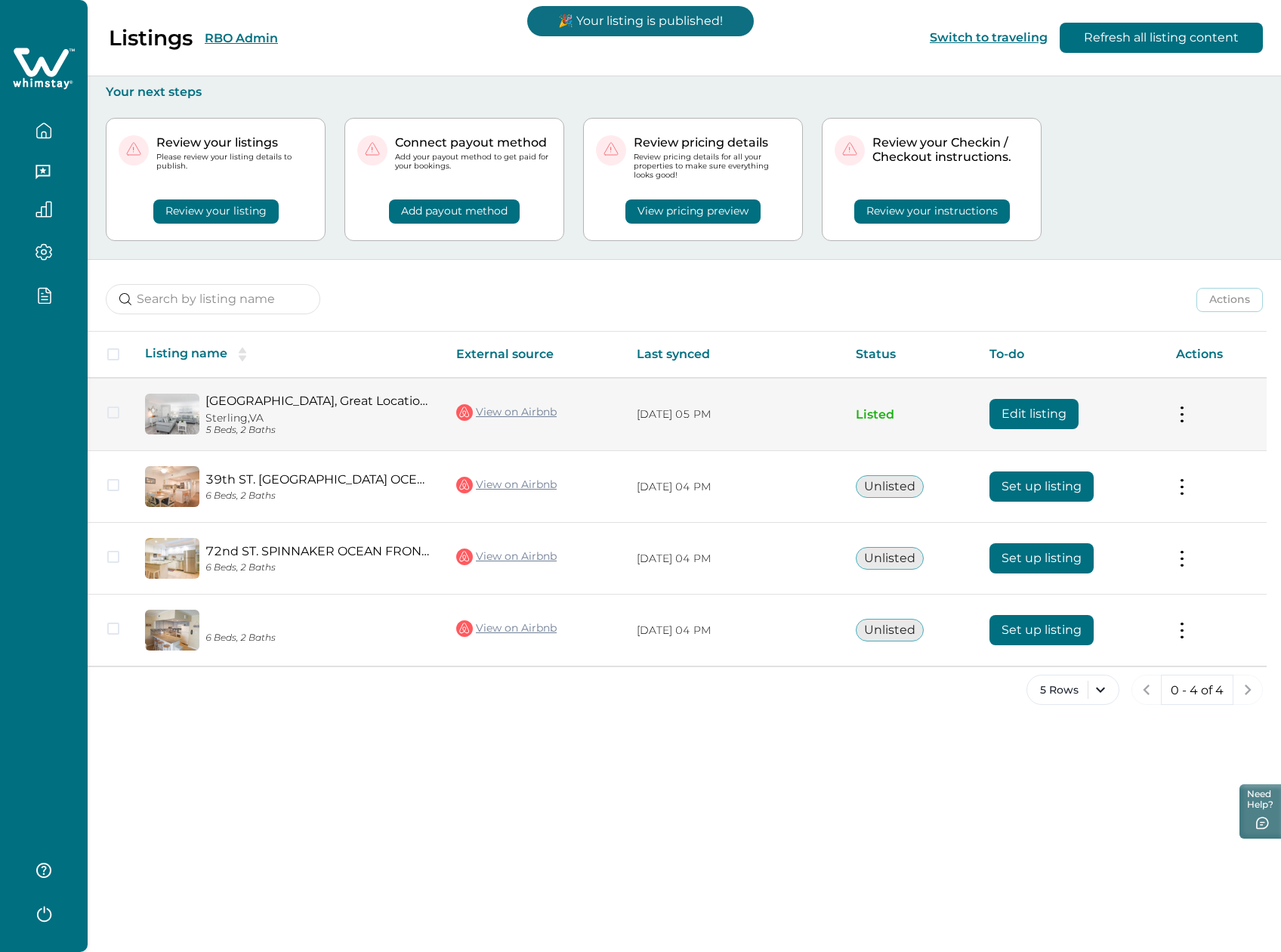
click at [1031, 408] on button "Edit listing" at bounding box center [1034, 414] width 89 height 30
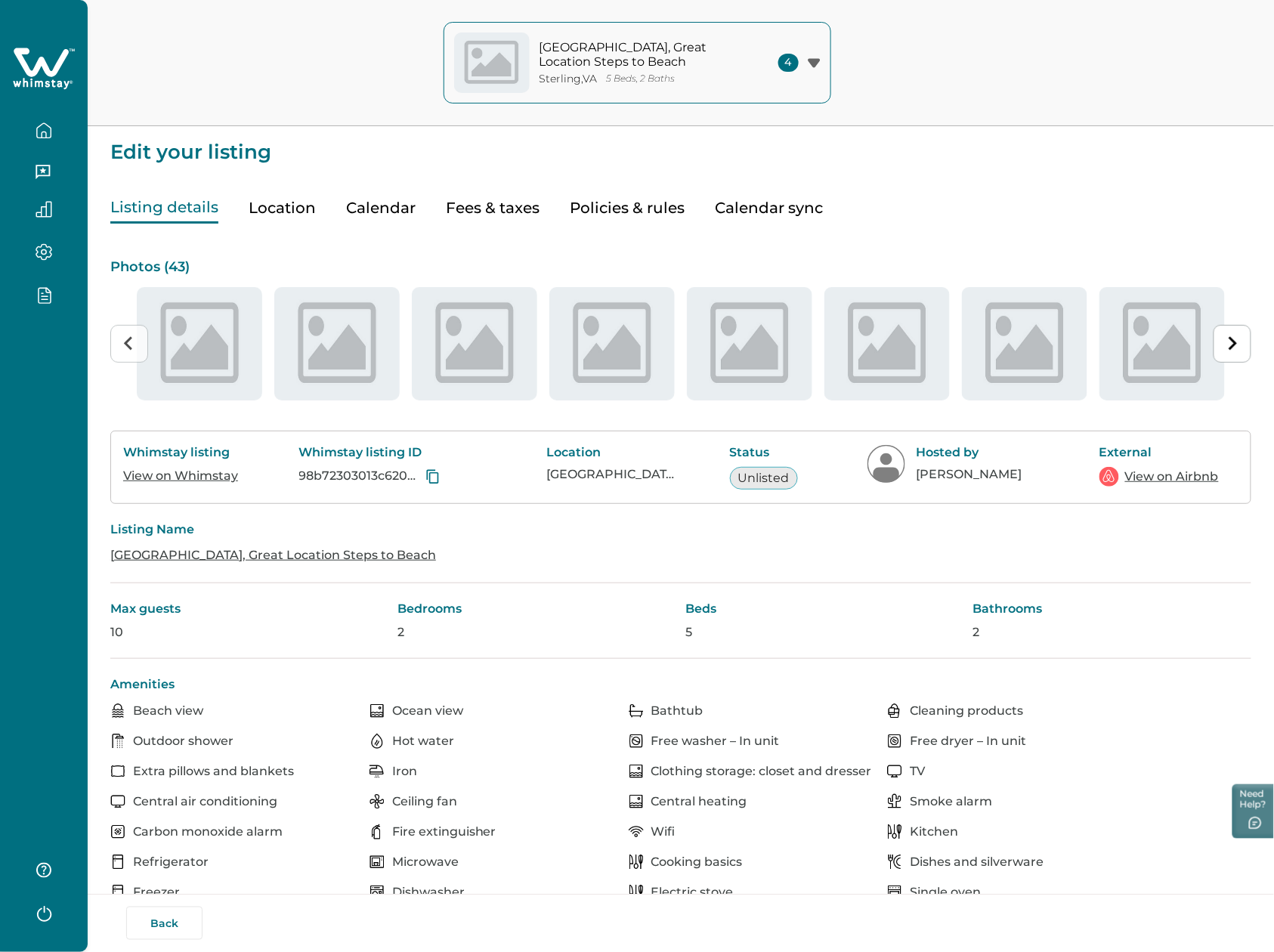
click at [470, 201] on button "Fees & taxes" at bounding box center [493, 208] width 94 height 31
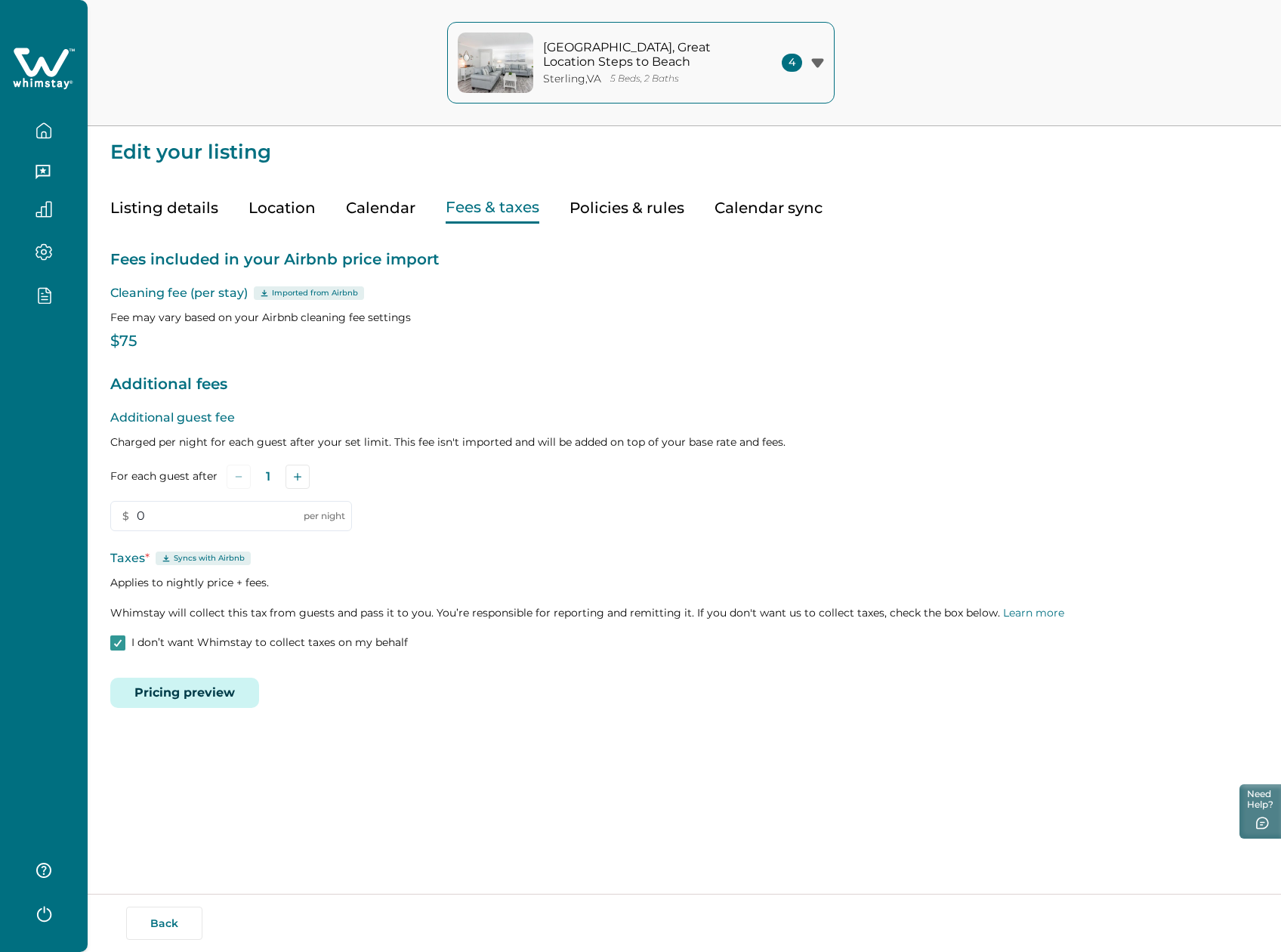
click at [220, 683] on button "Pricing preview" at bounding box center [184, 692] width 149 height 30
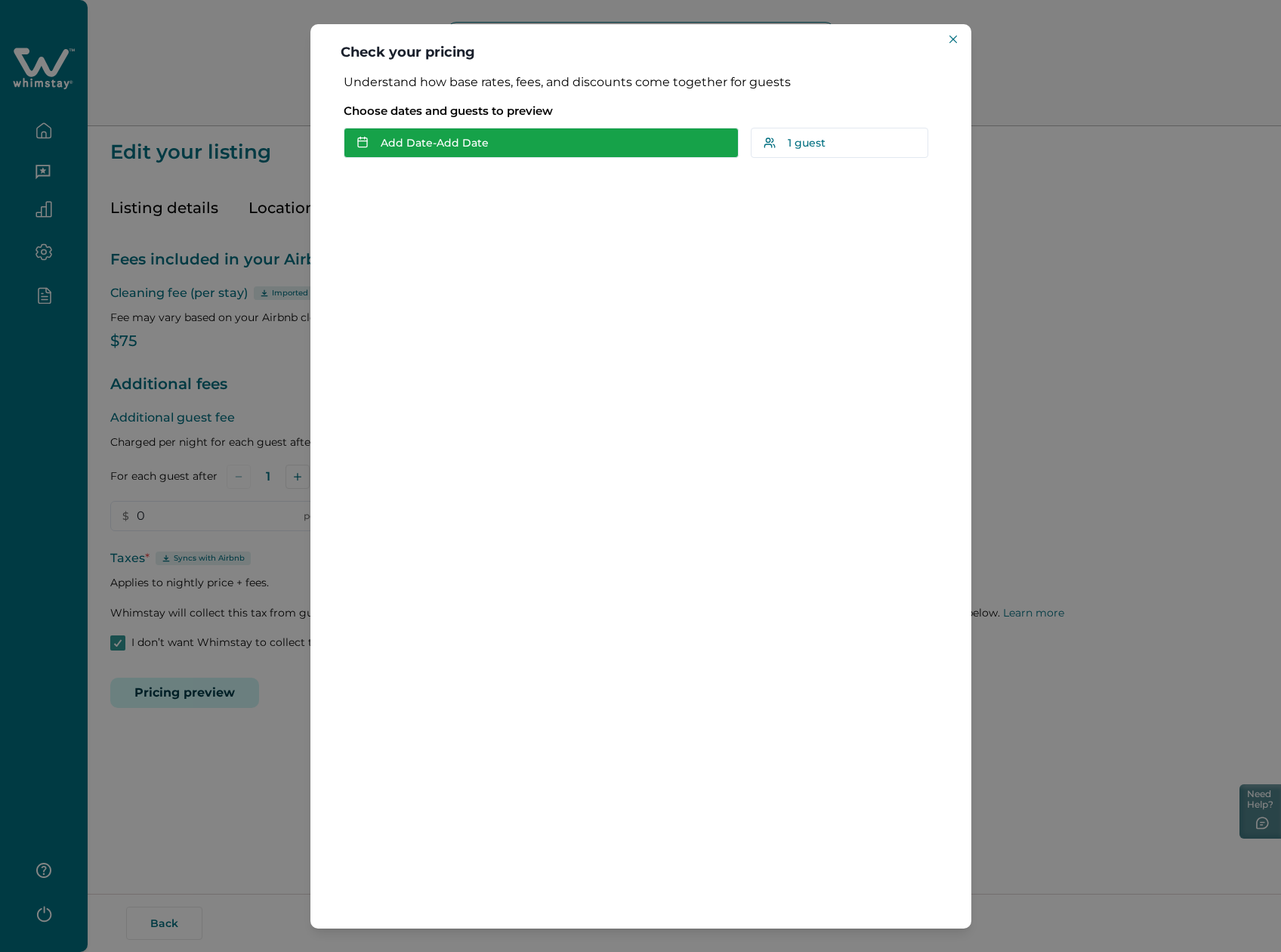
click at [423, 139] on button "Add Date - Add Date" at bounding box center [541, 142] width 395 height 30
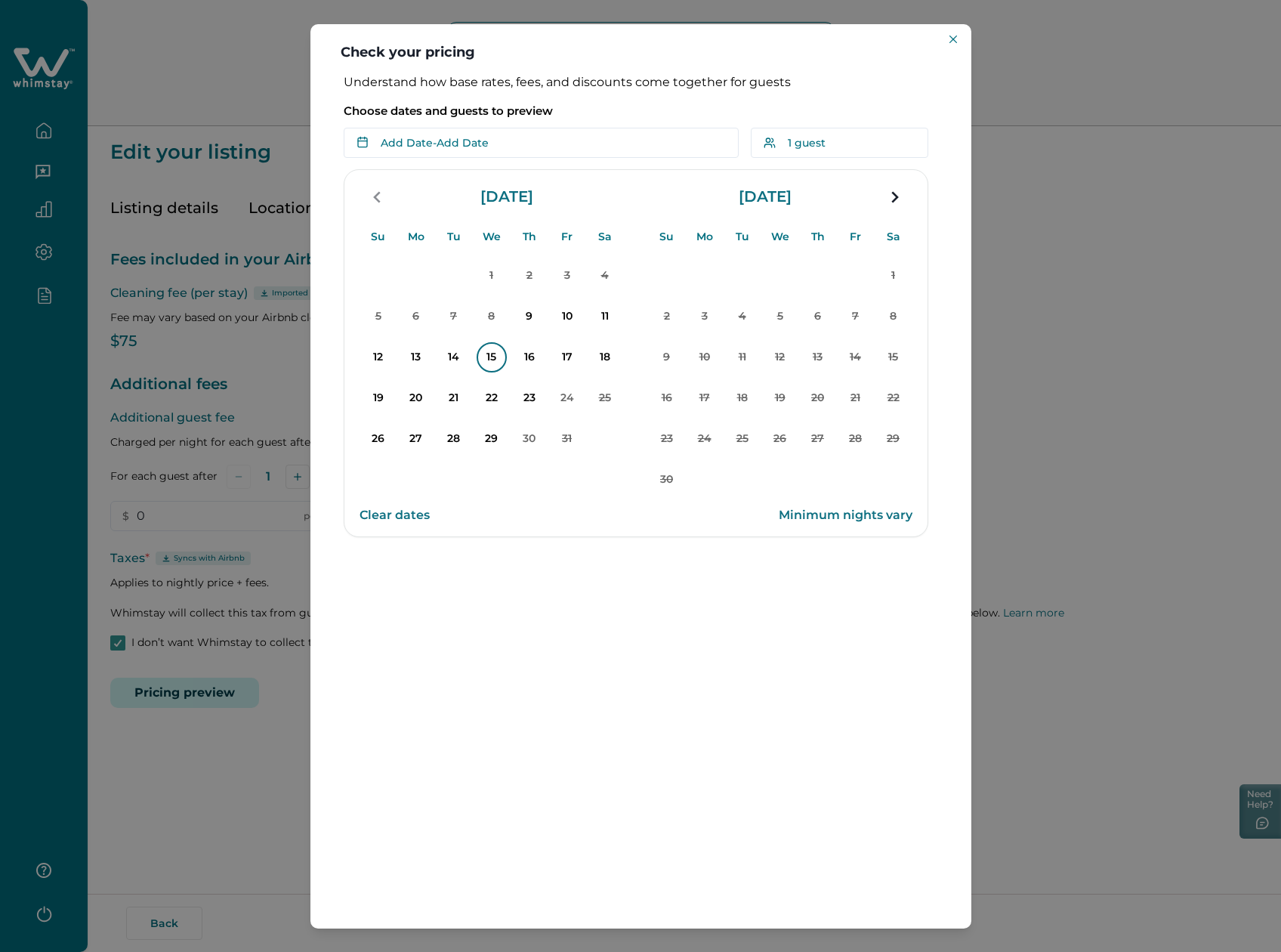
click at [494, 359] on p "15" at bounding box center [492, 357] width 30 height 30
click at [595, 361] on p "18" at bounding box center [605, 357] width 30 height 30
